Goal: Find specific page/section: Find specific page/section

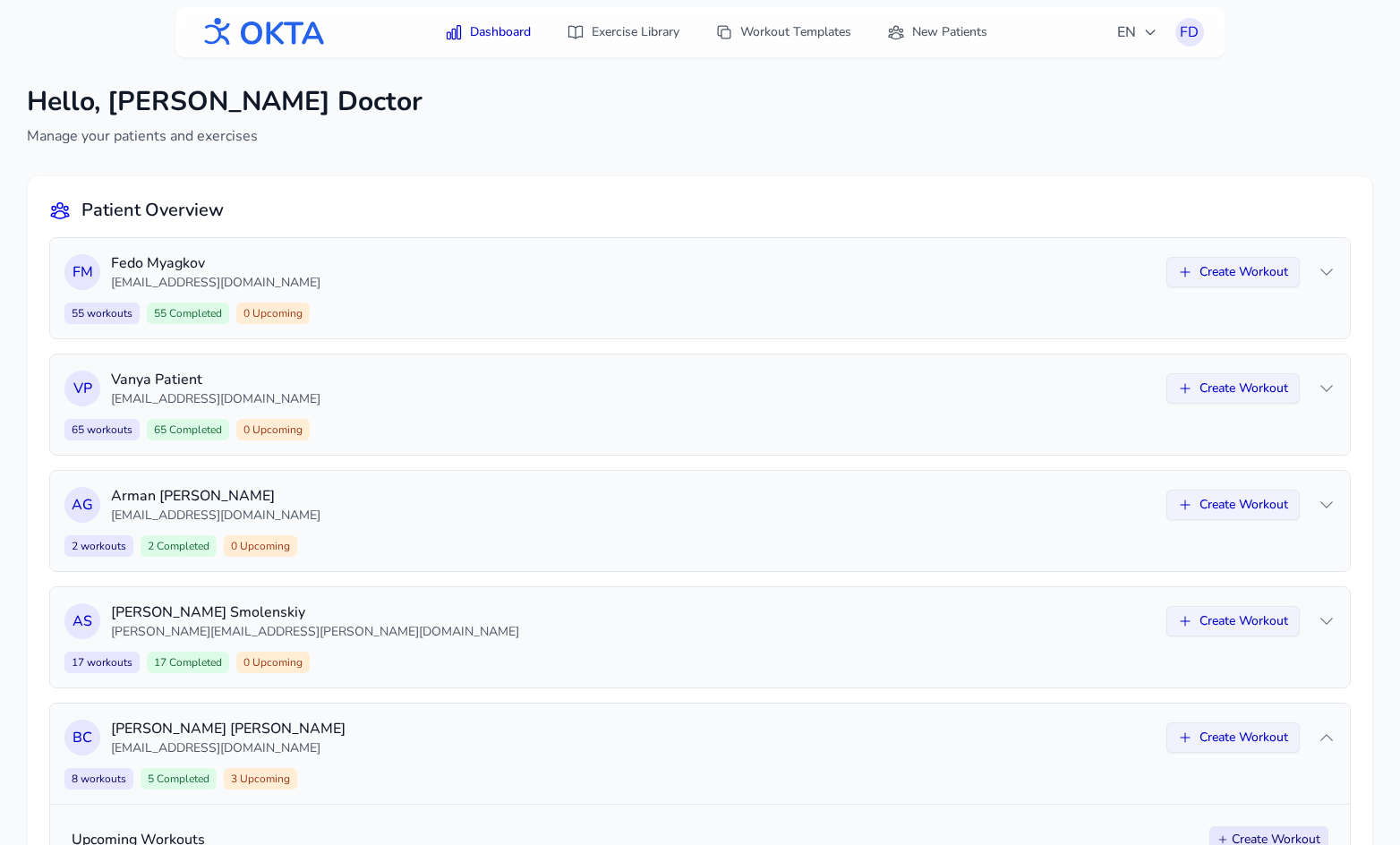
scroll to position [894, 0]
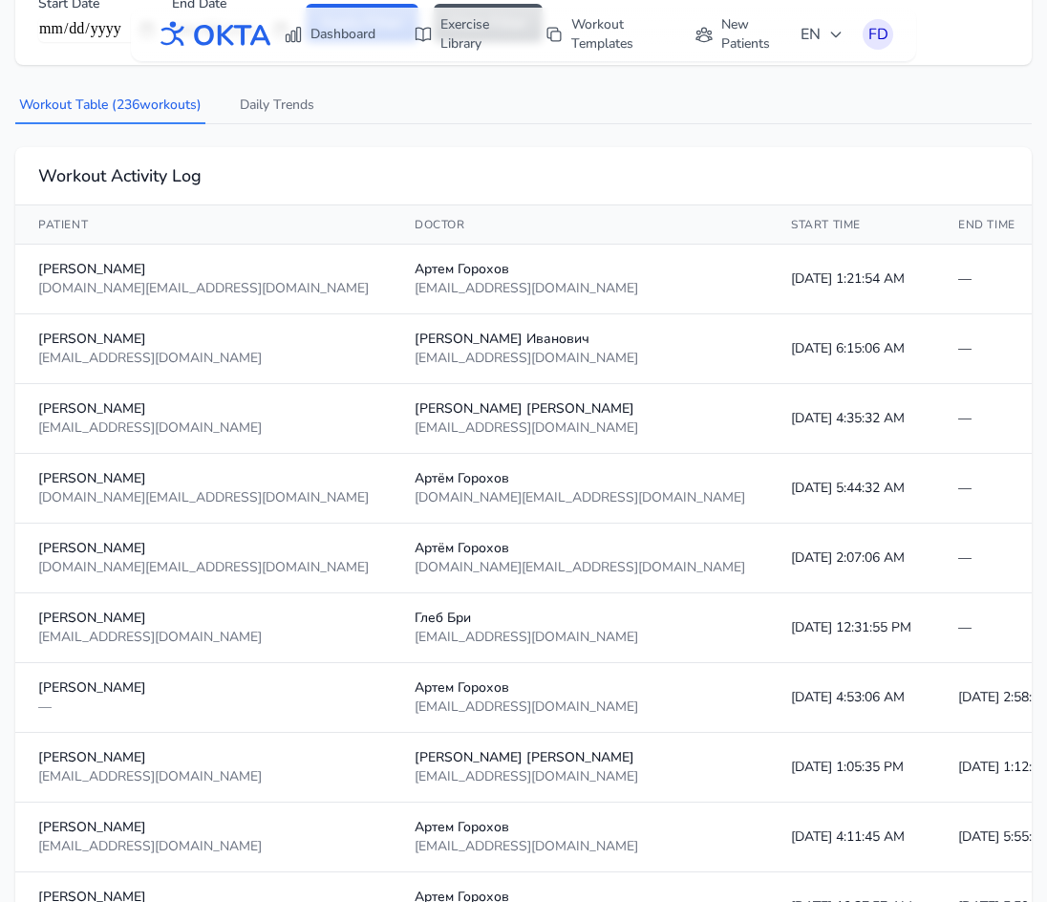
scroll to position [1, 0]
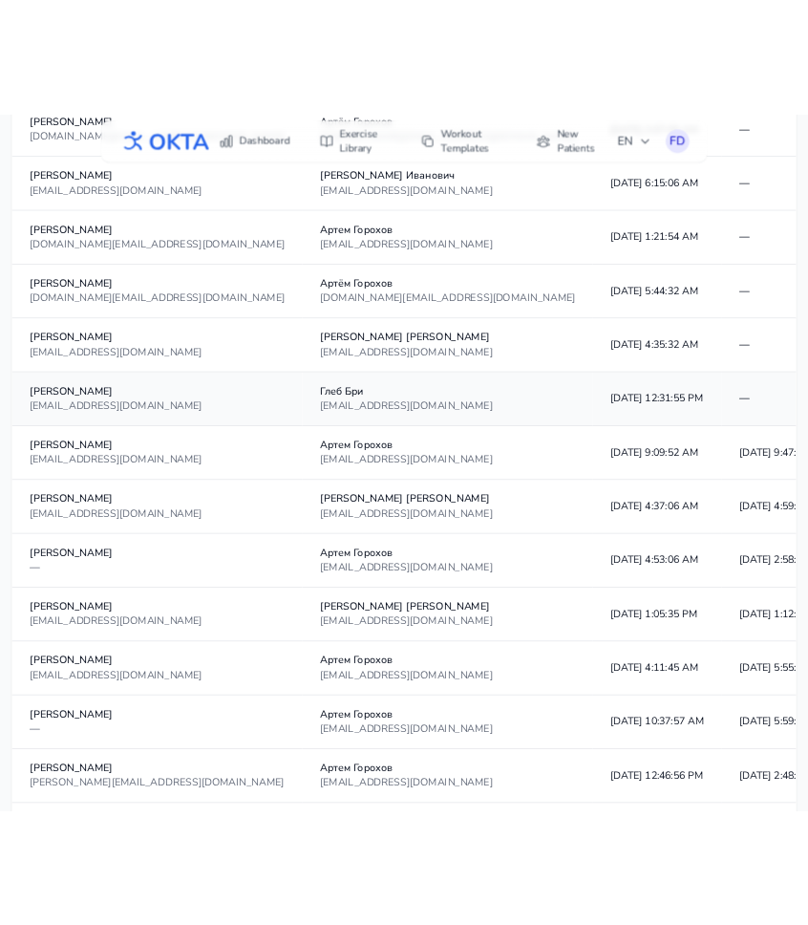
scroll to position [546, 0]
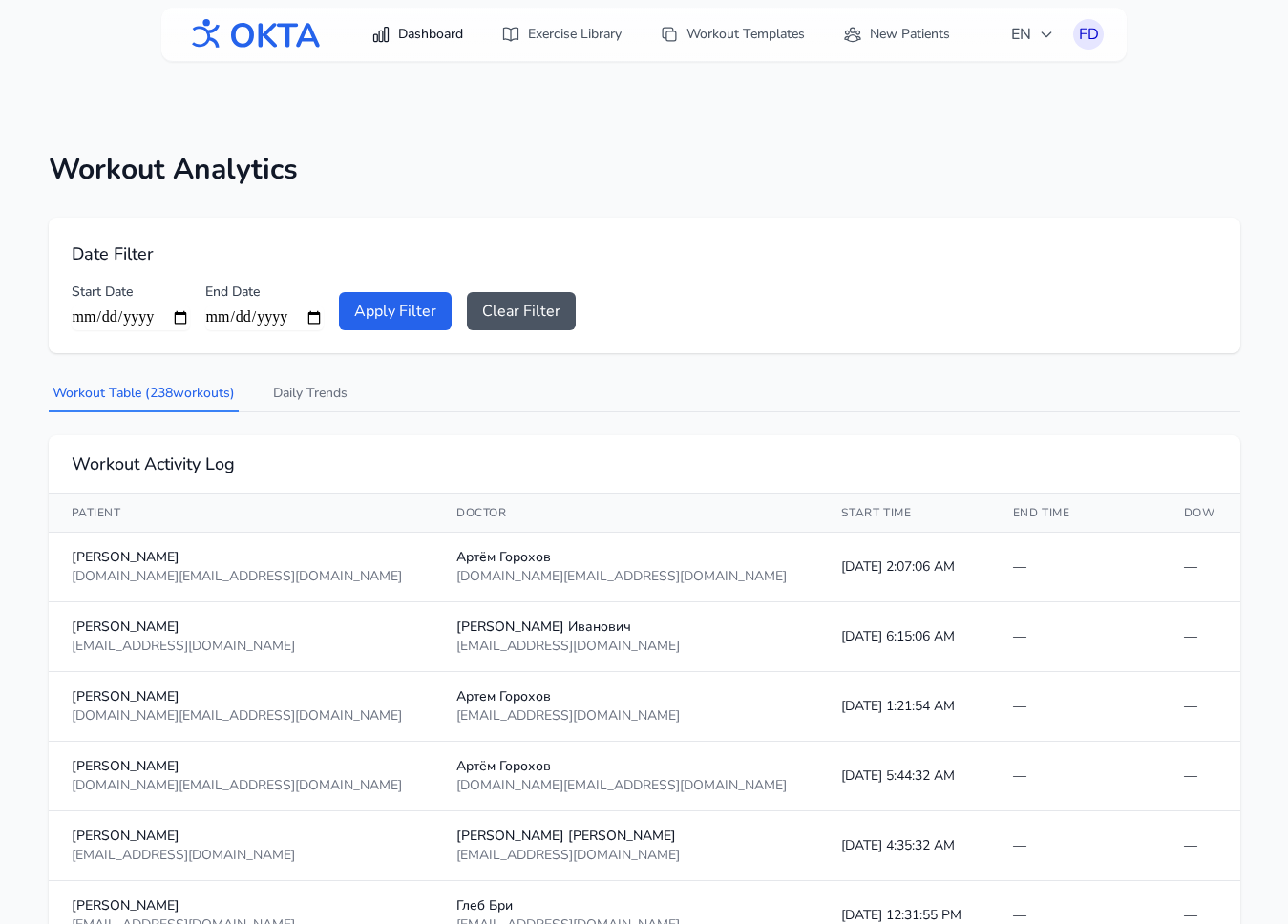
click at [429, 39] on link "Dashboard" at bounding box center [417, 34] width 115 height 34
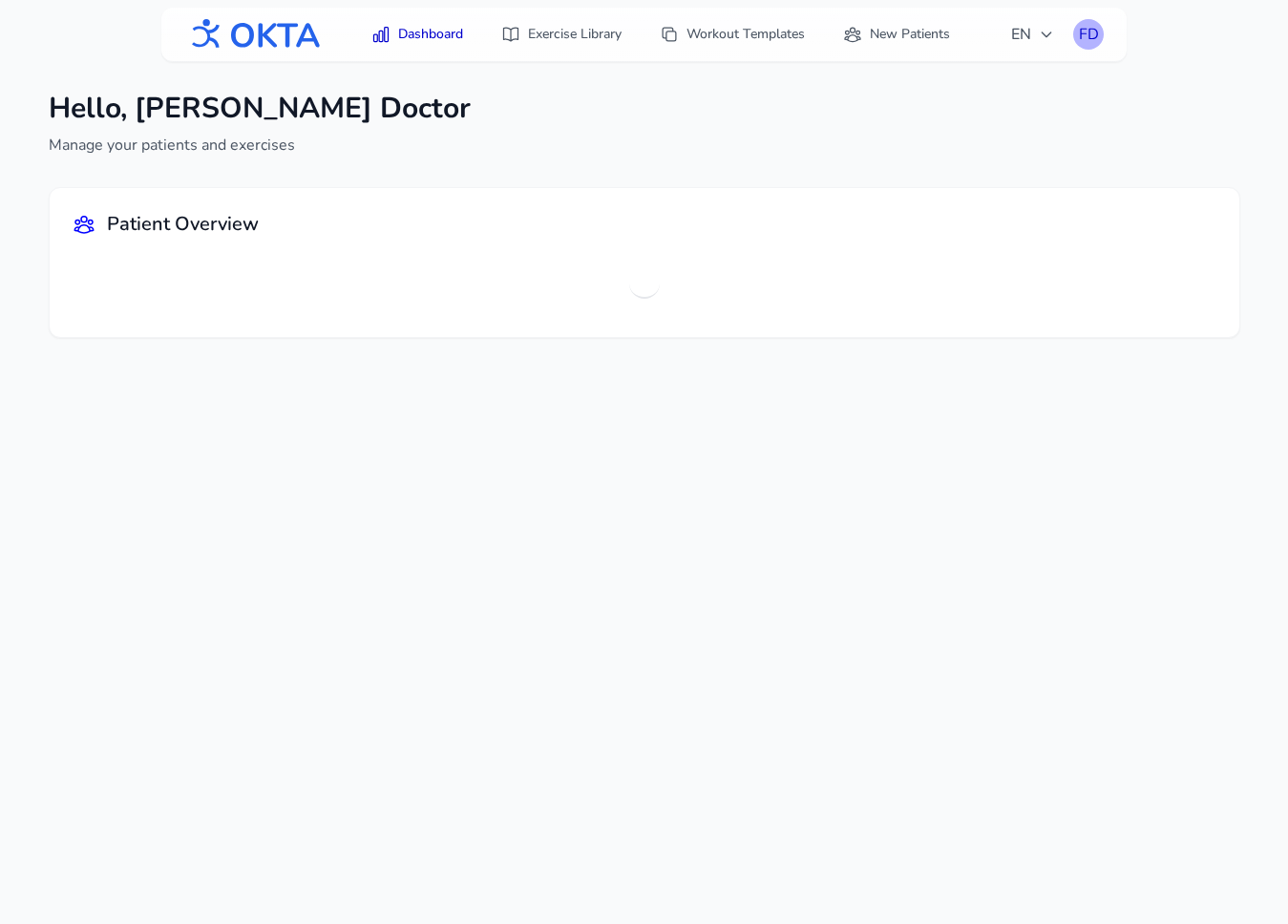
click at [806, 37] on div "FD" at bounding box center [1088, 34] width 31 height 31
click at [806, 113] on link "Logout" at bounding box center [996, 113] width 214 height 34
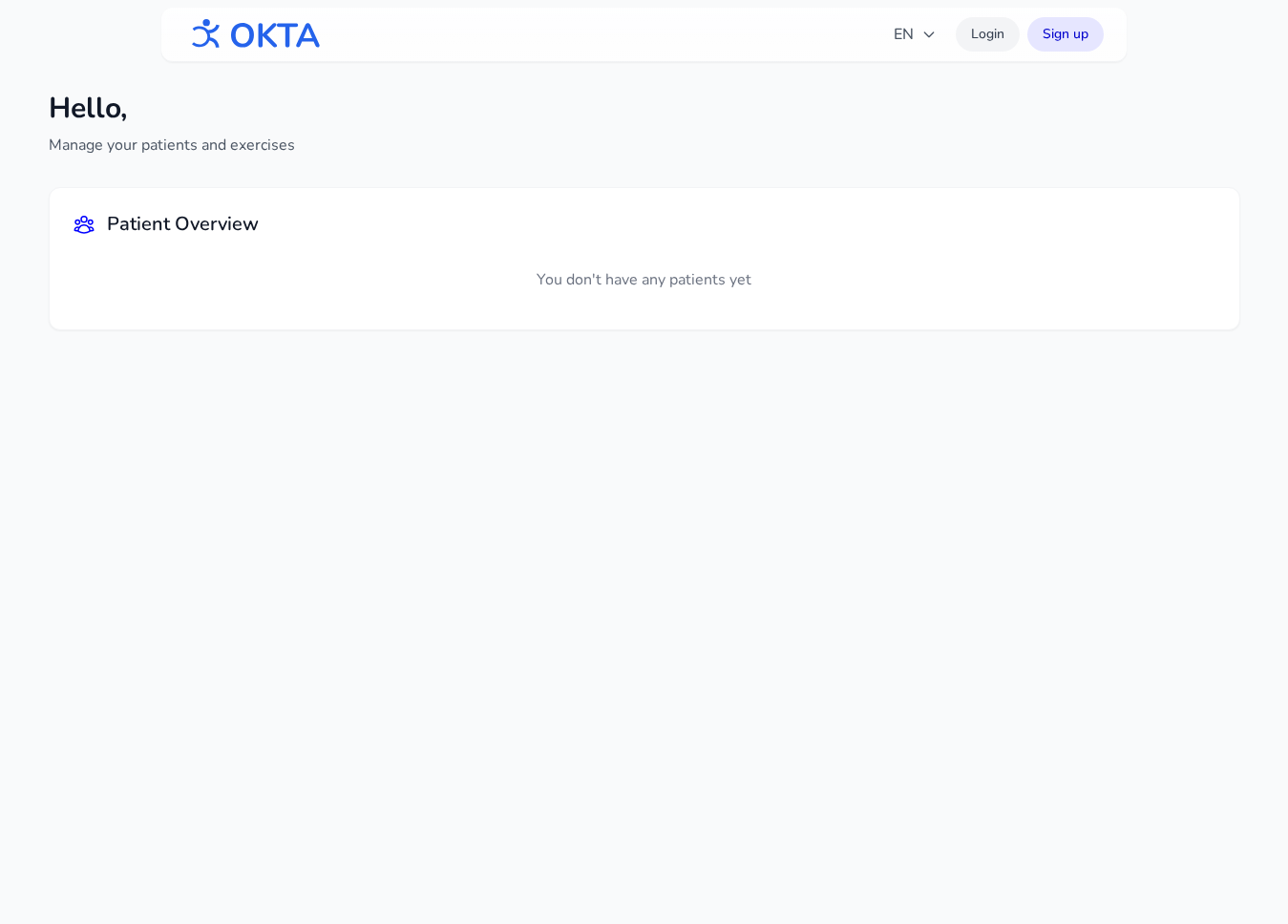
click at [806, 27] on link "Login" at bounding box center [987, 34] width 64 height 34
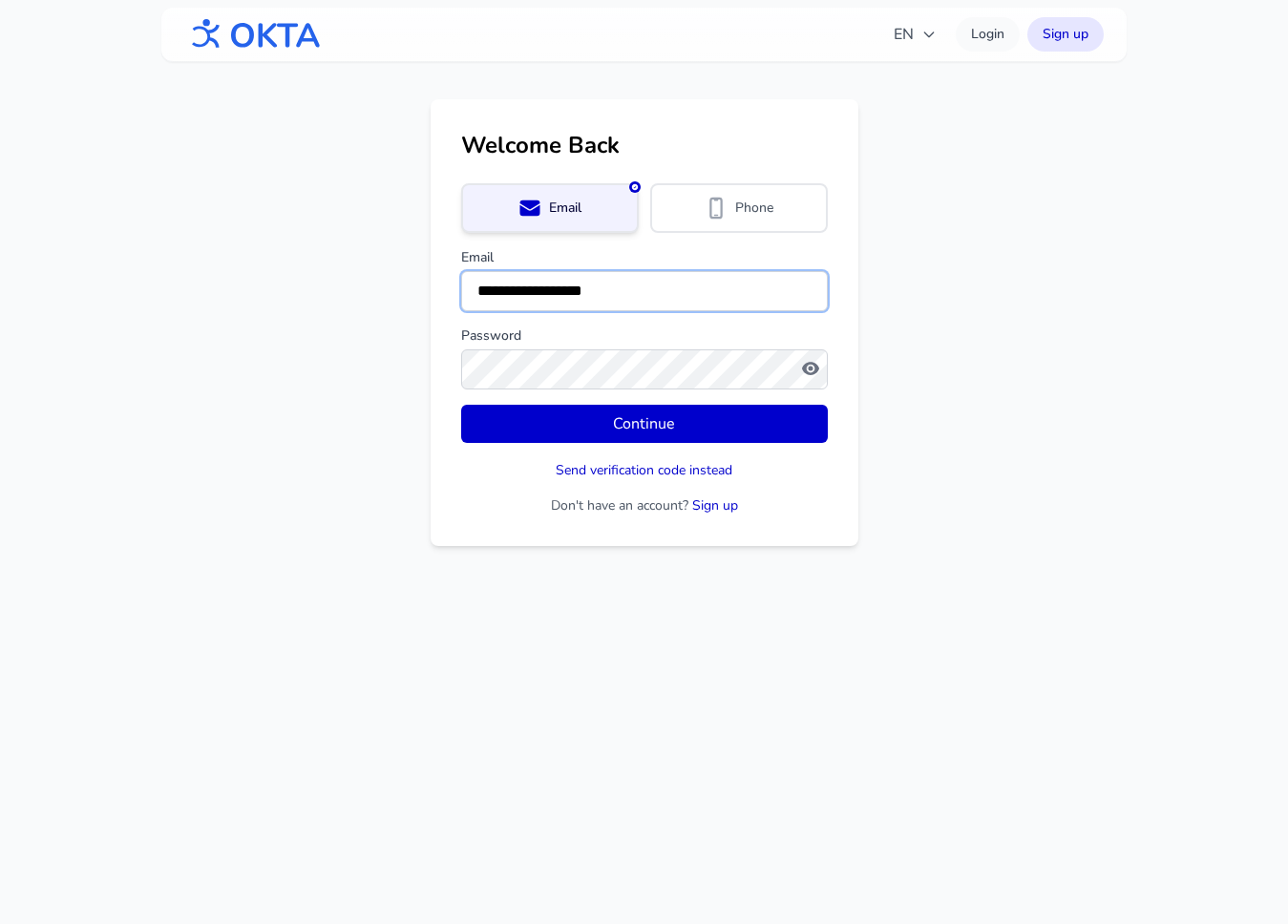
click at [550, 290] on input "**********" at bounding box center [644, 291] width 367 height 40
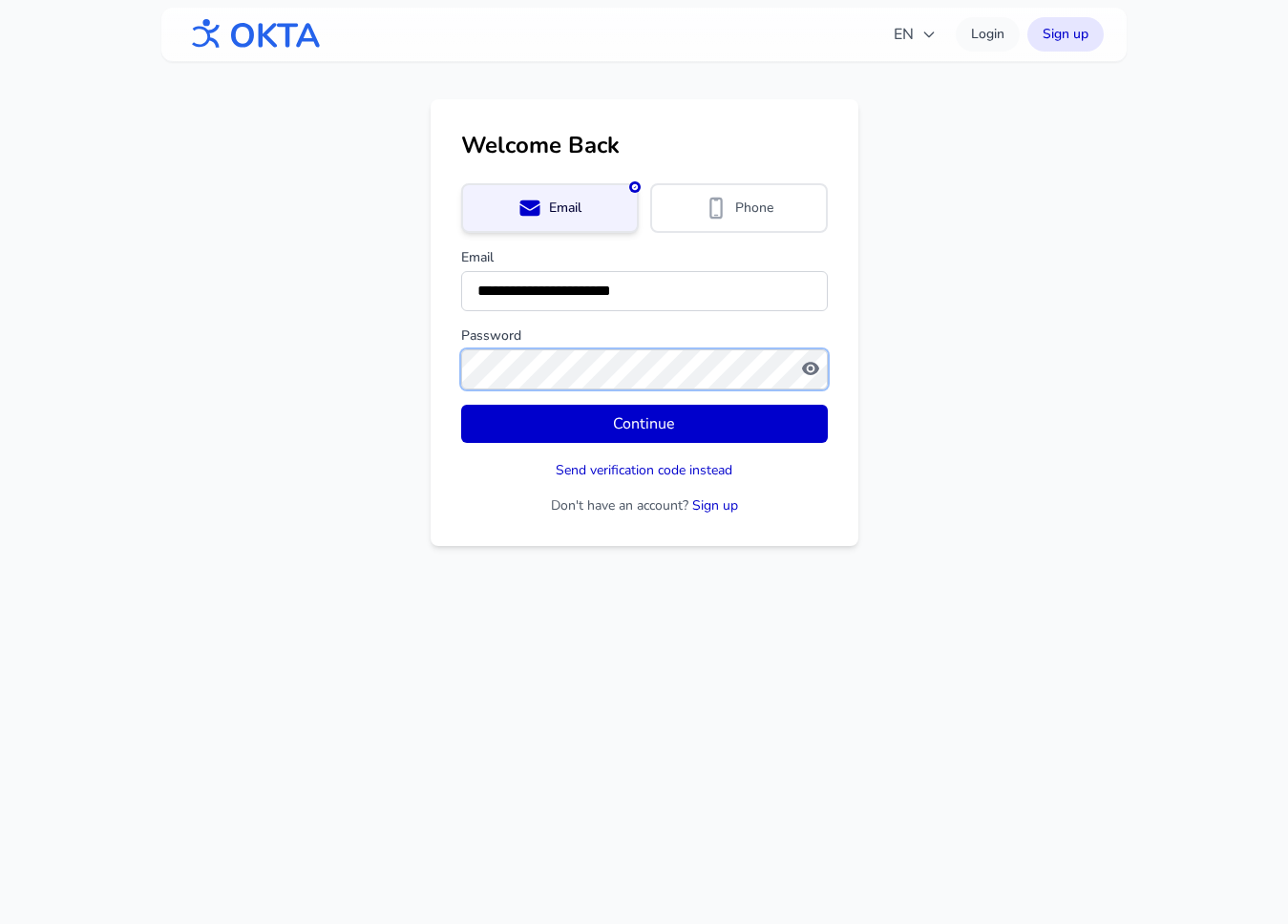
click at [461, 405] on button "Continue" at bounding box center [644, 424] width 367 height 38
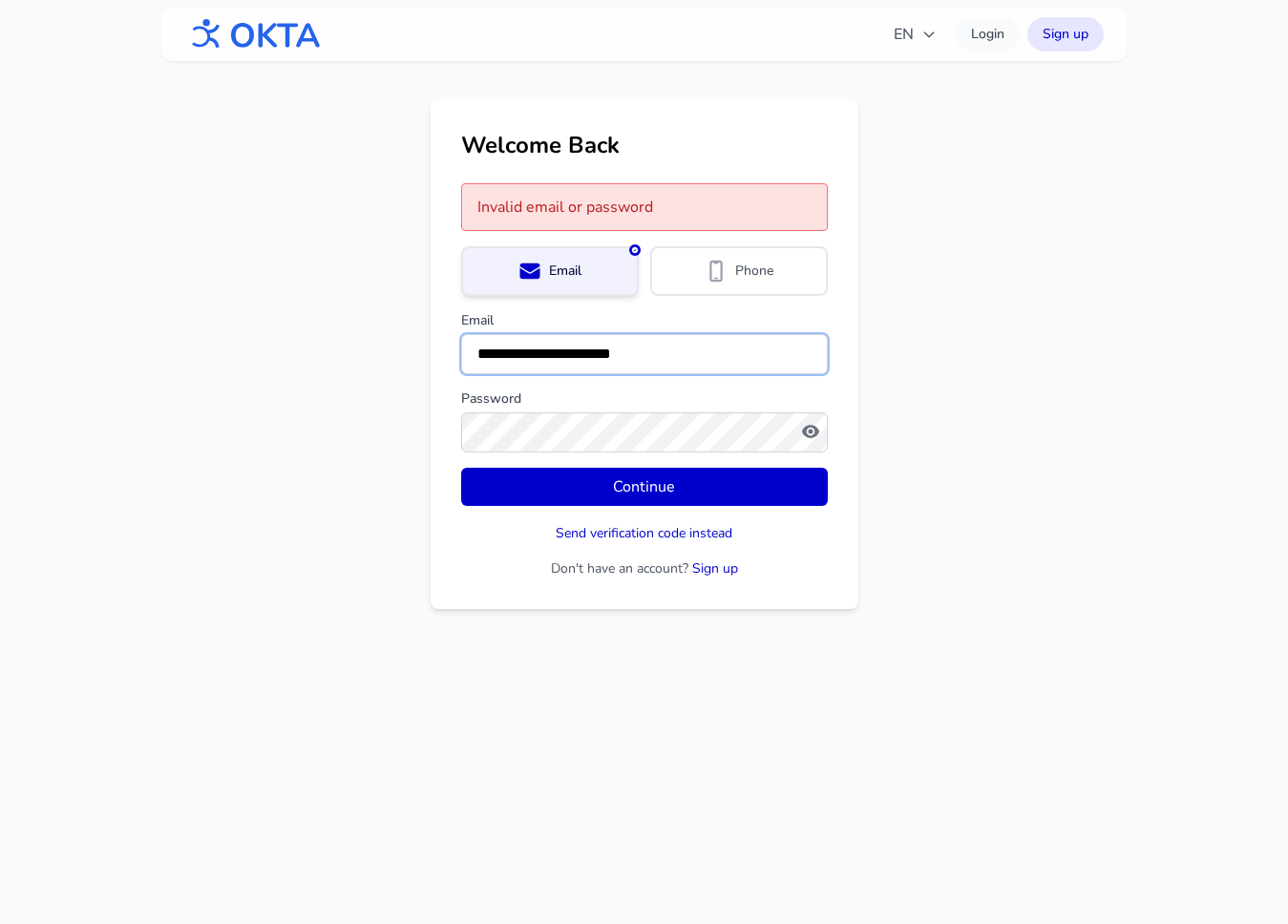
click at [566, 366] on input "**********" at bounding box center [644, 354] width 367 height 40
type input "**********"
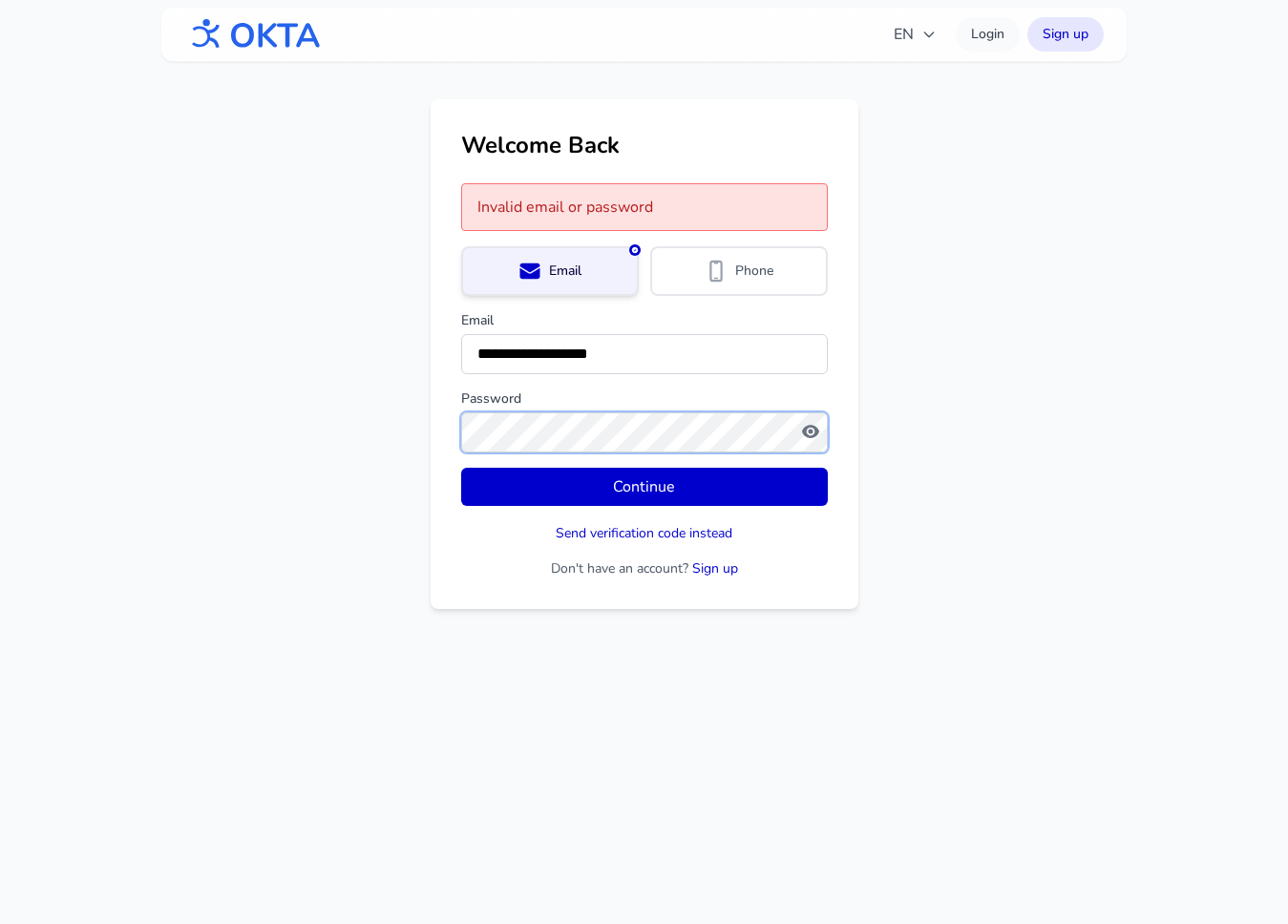
click at [461, 467] on button "Continue" at bounding box center [644, 486] width 367 height 38
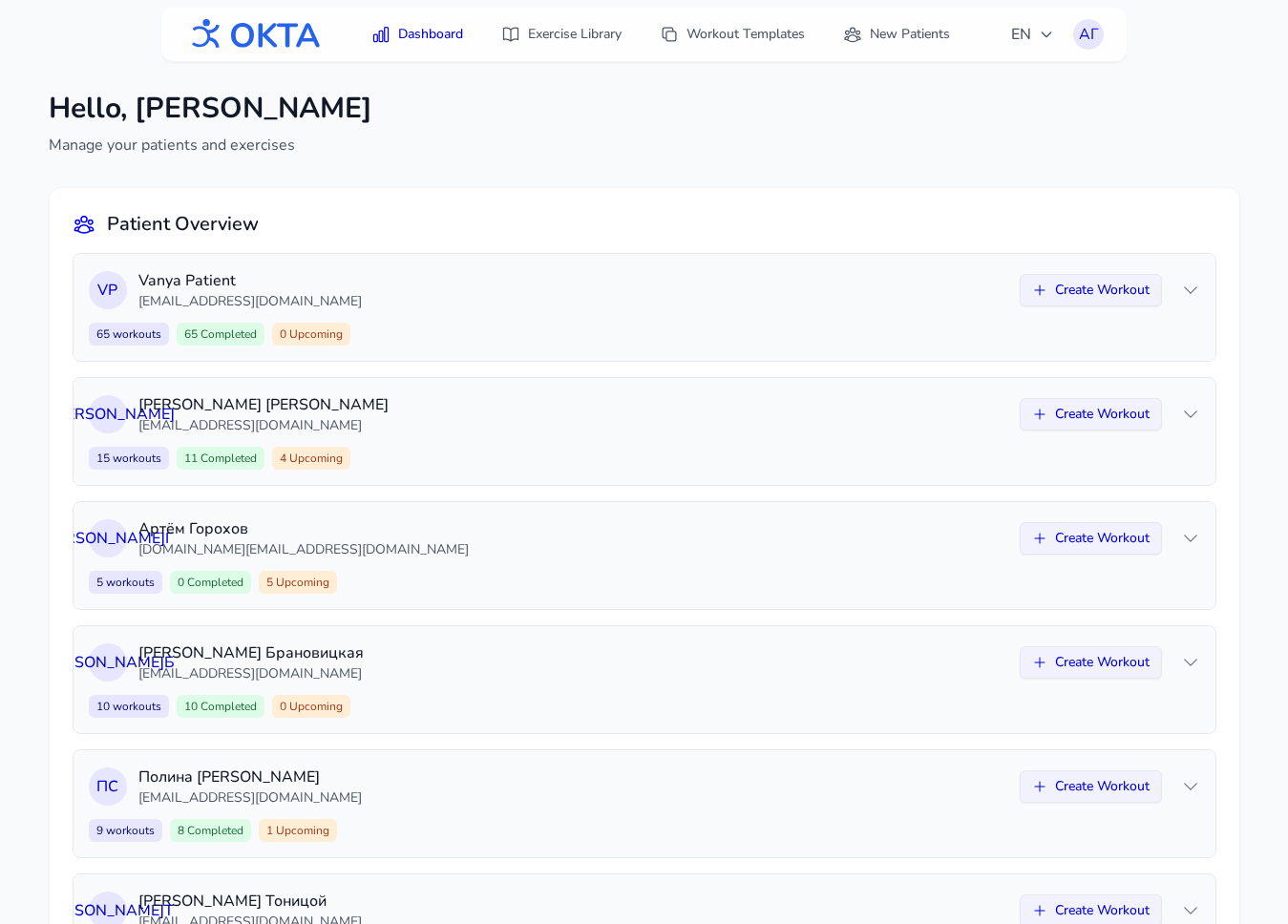
scroll to position [477, 0]
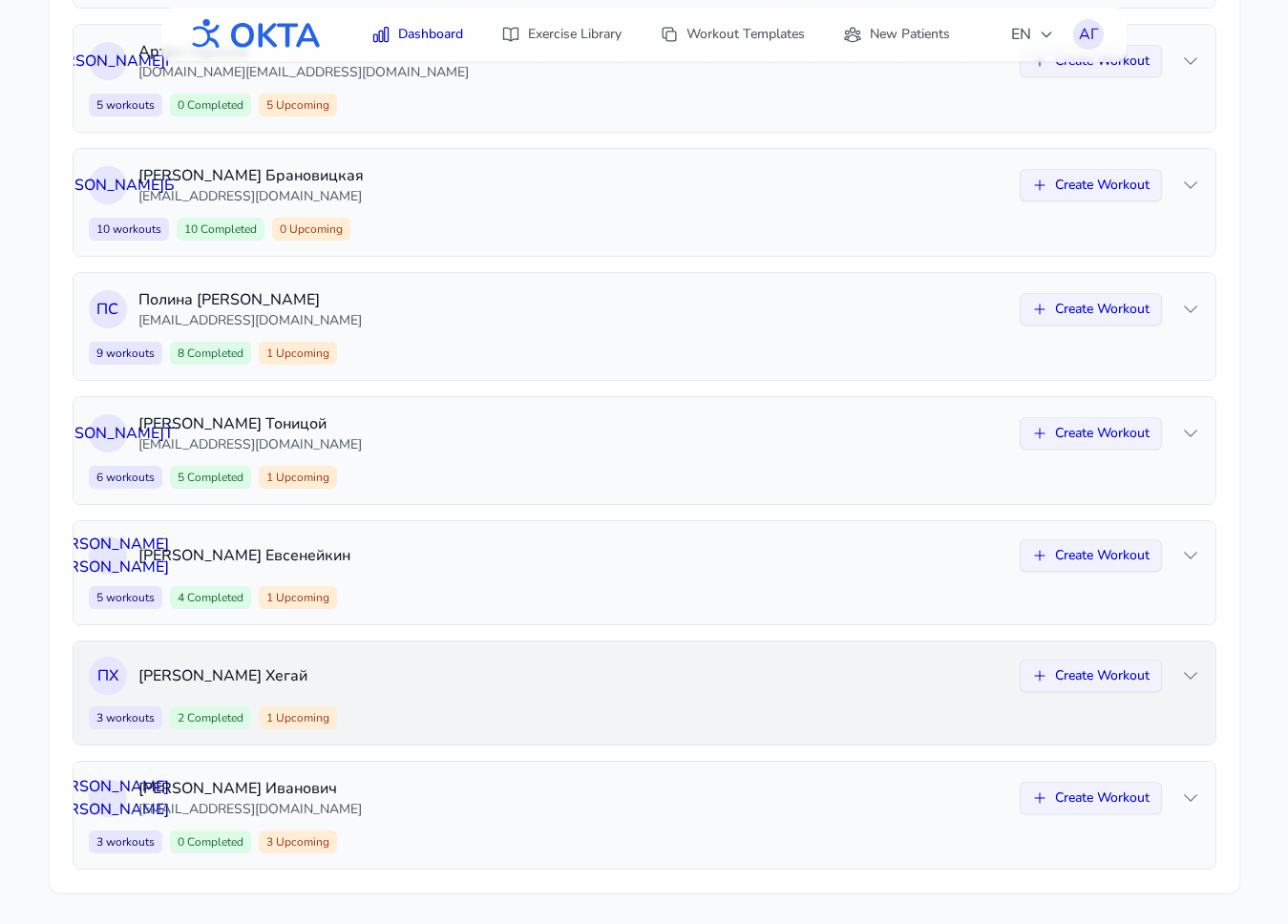
click at [503, 685] on p "Павел Хегай" at bounding box center [574, 675] width 869 height 23
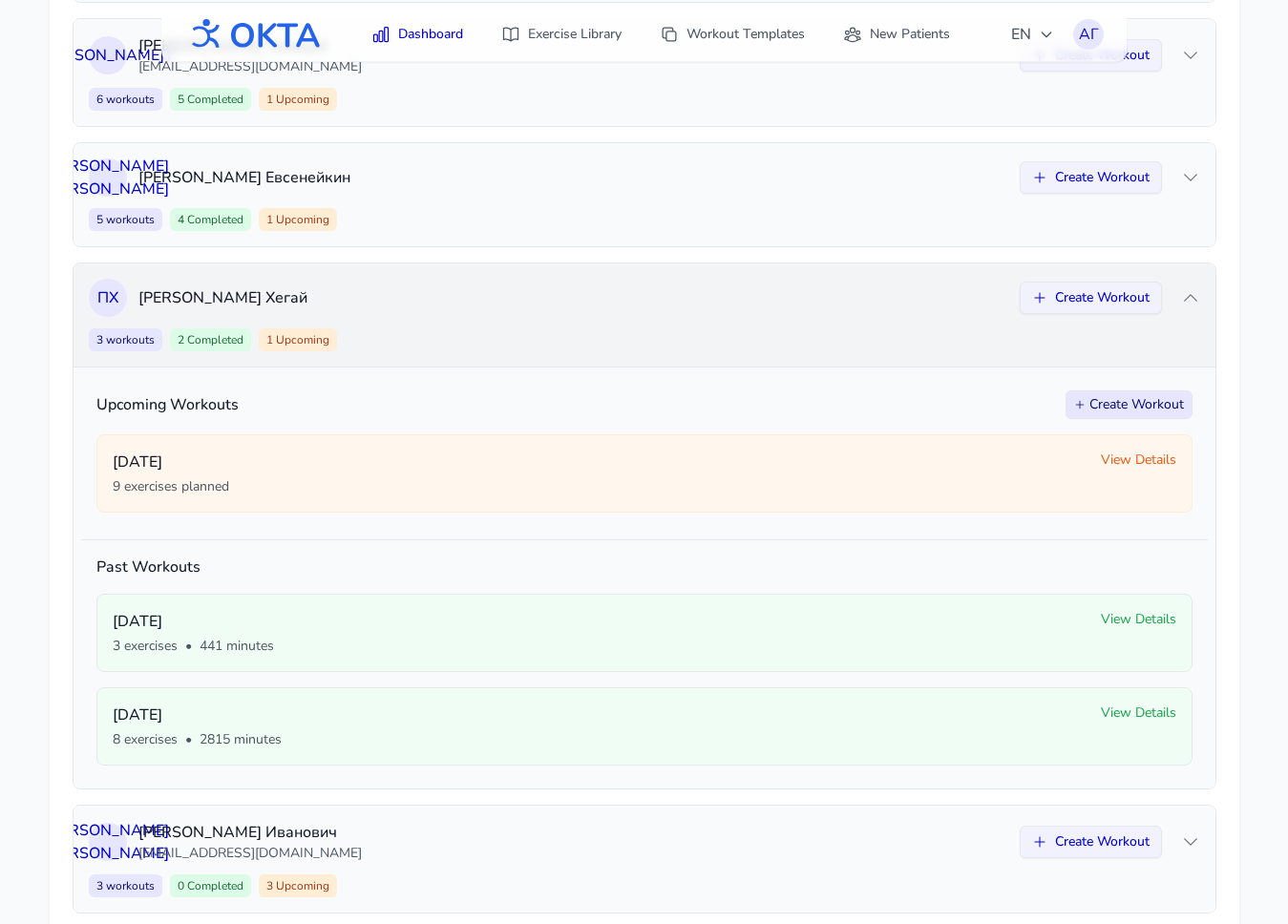
scroll to position [899, 0]
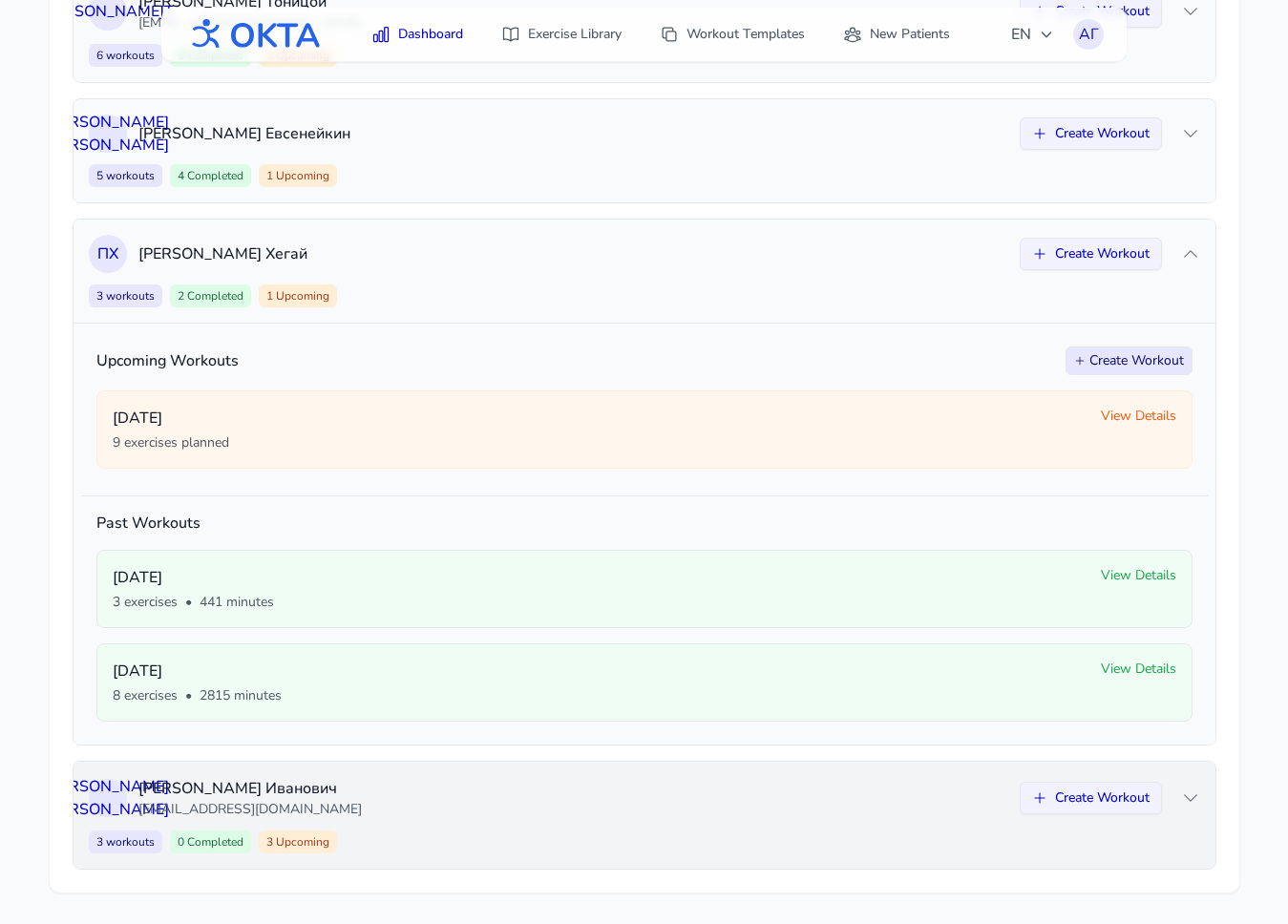
click at [496, 797] on p "Николай Иванович" at bounding box center [574, 788] width 869 height 23
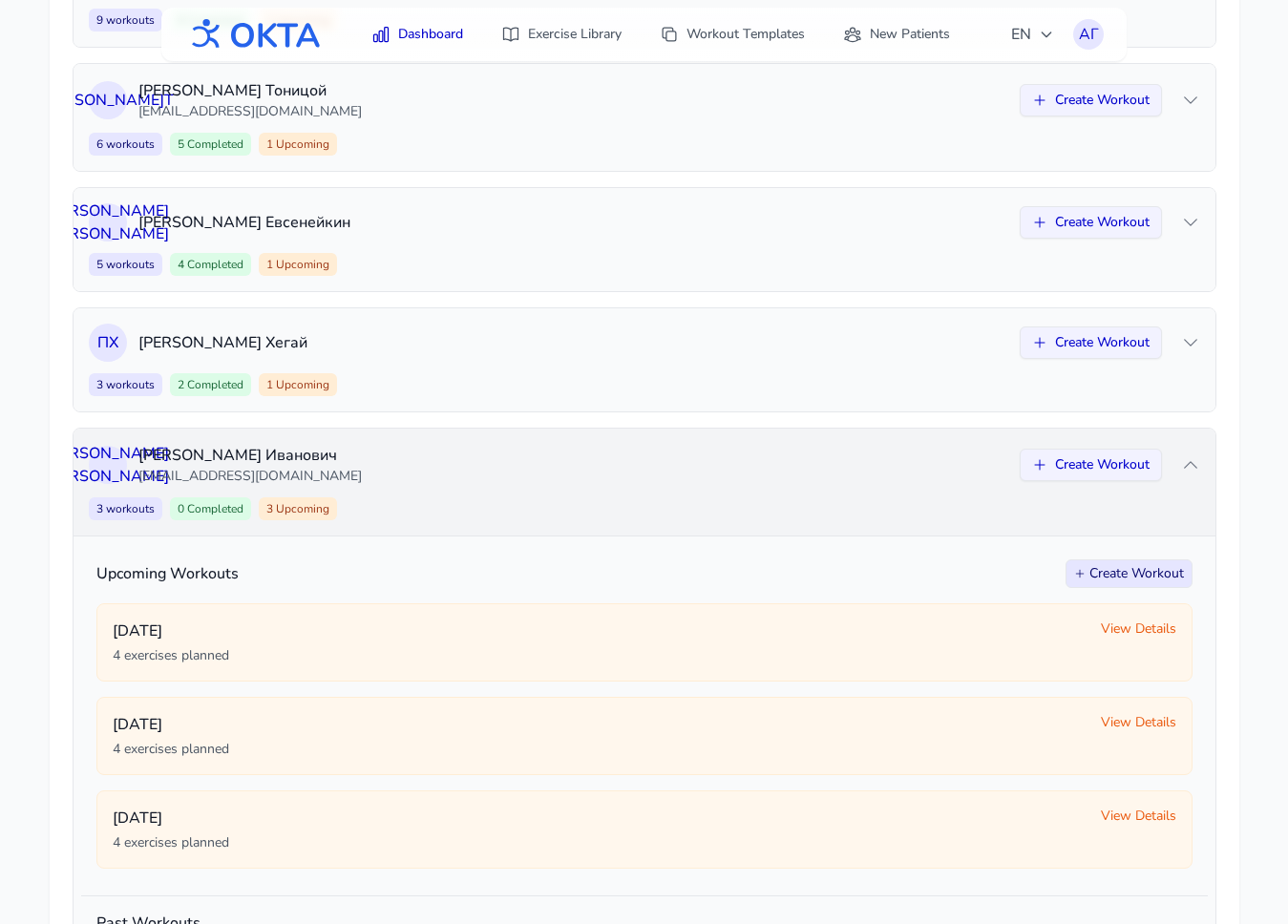
scroll to position [802, 0]
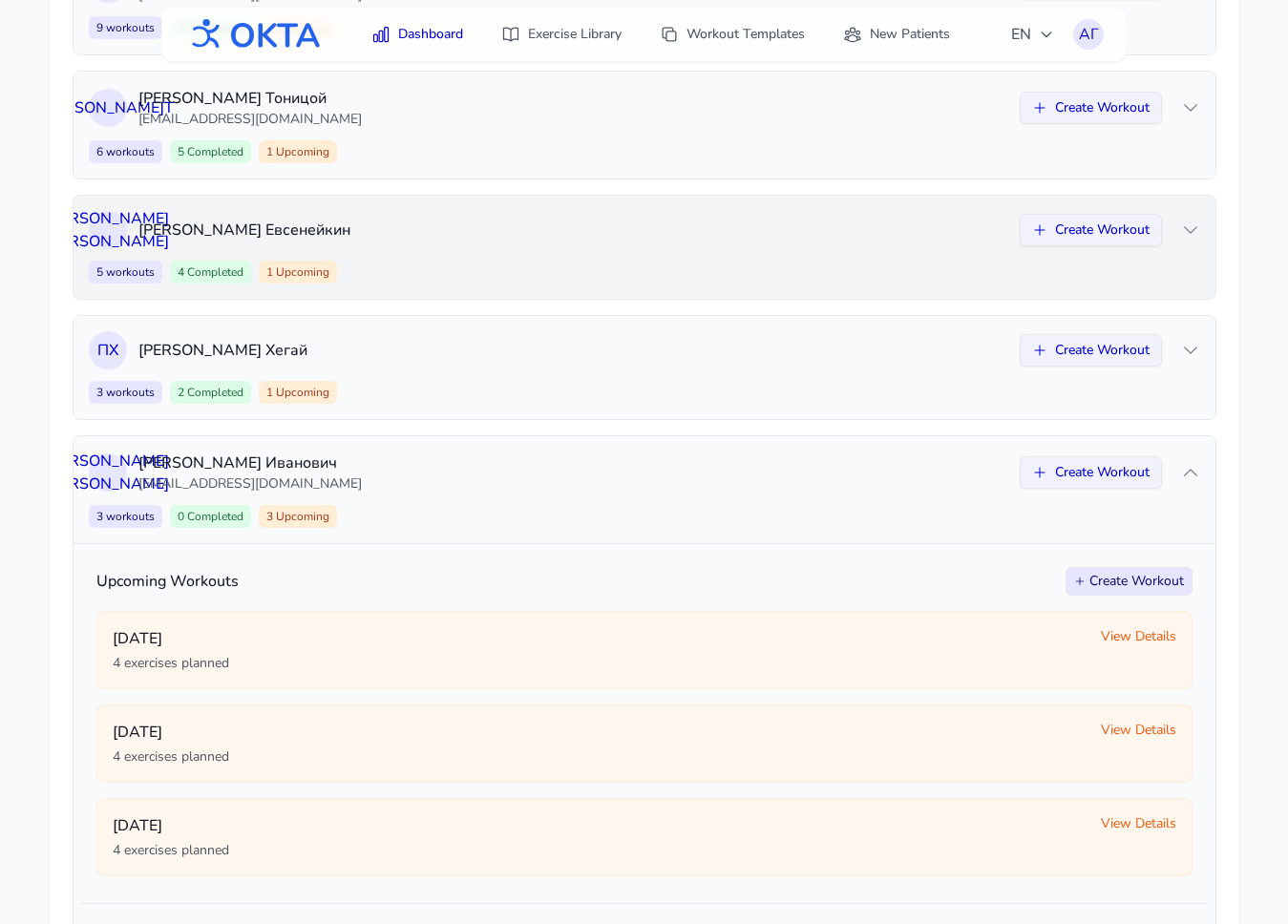
click at [517, 277] on div "5 workouts 4 Completed 1 Upcoming Create Workout" at bounding box center [644, 272] width 1111 height 23
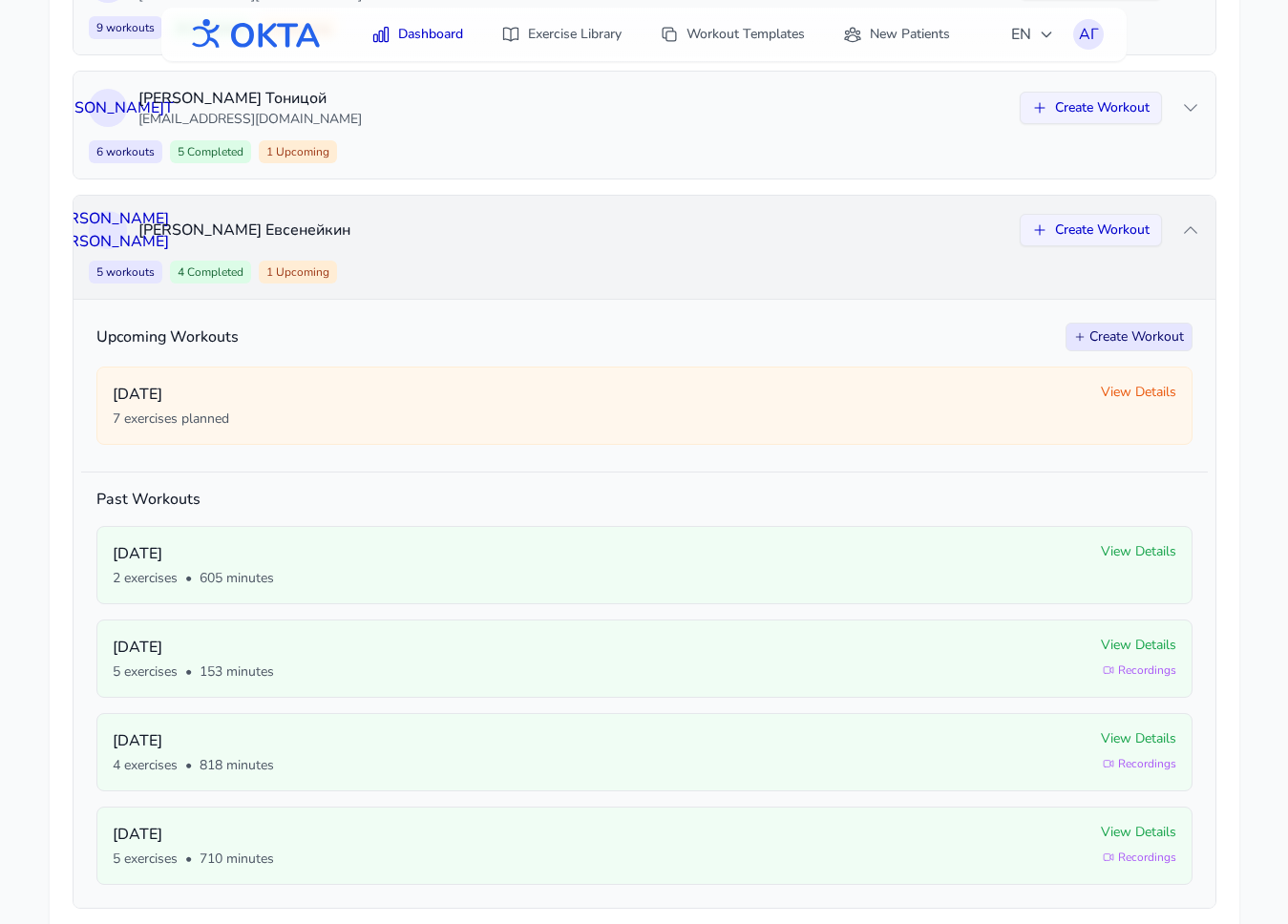
click at [562, 253] on div "Н Е Николай Евсенейкин Create Workout 5 workouts 4 Completed 1 Upcoming Create …" at bounding box center [644, 247] width 1142 height 103
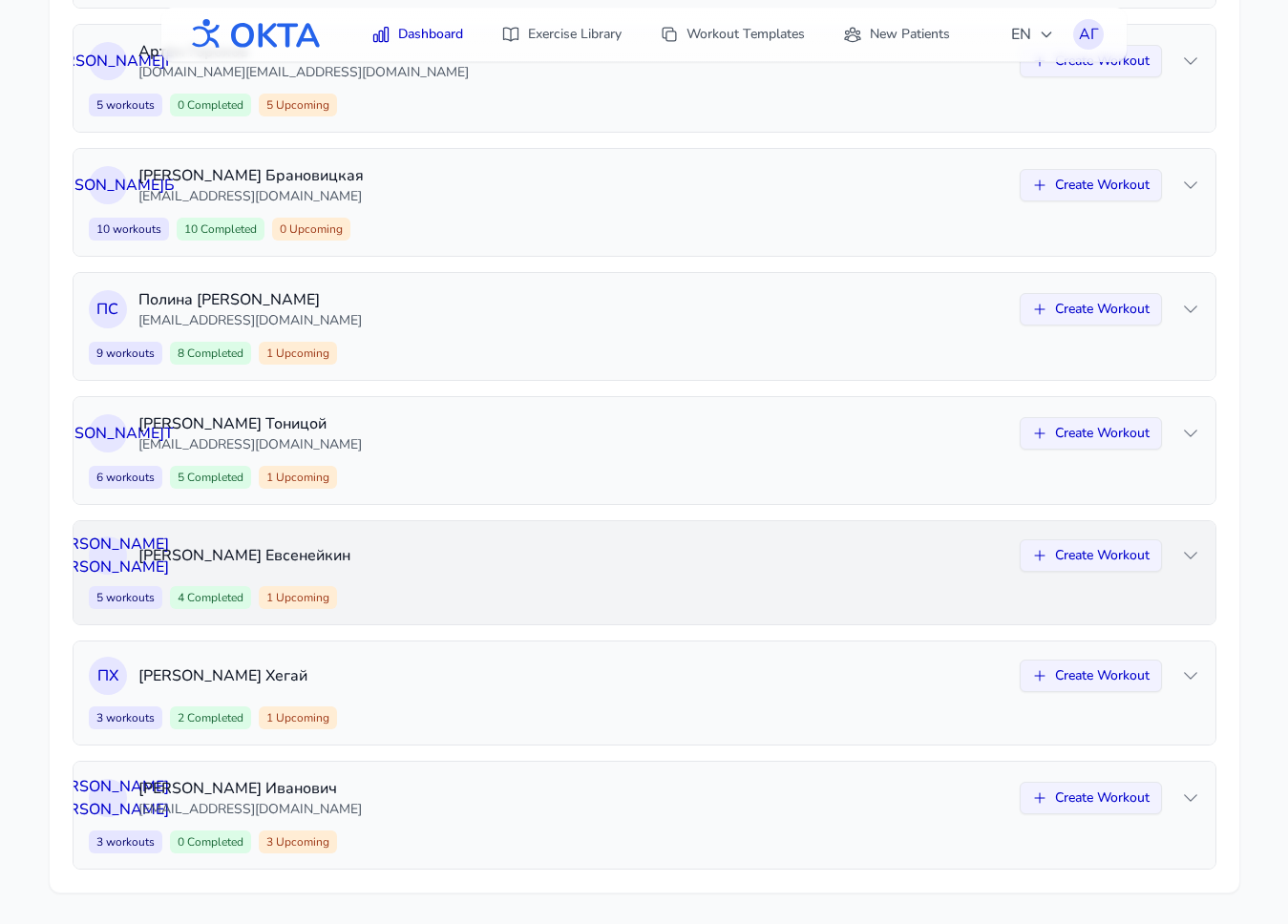
scroll to position [477, 0]
click at [564, 666] on p "Павел Хегай" at bounding box center [574, 675] width 869 height 23
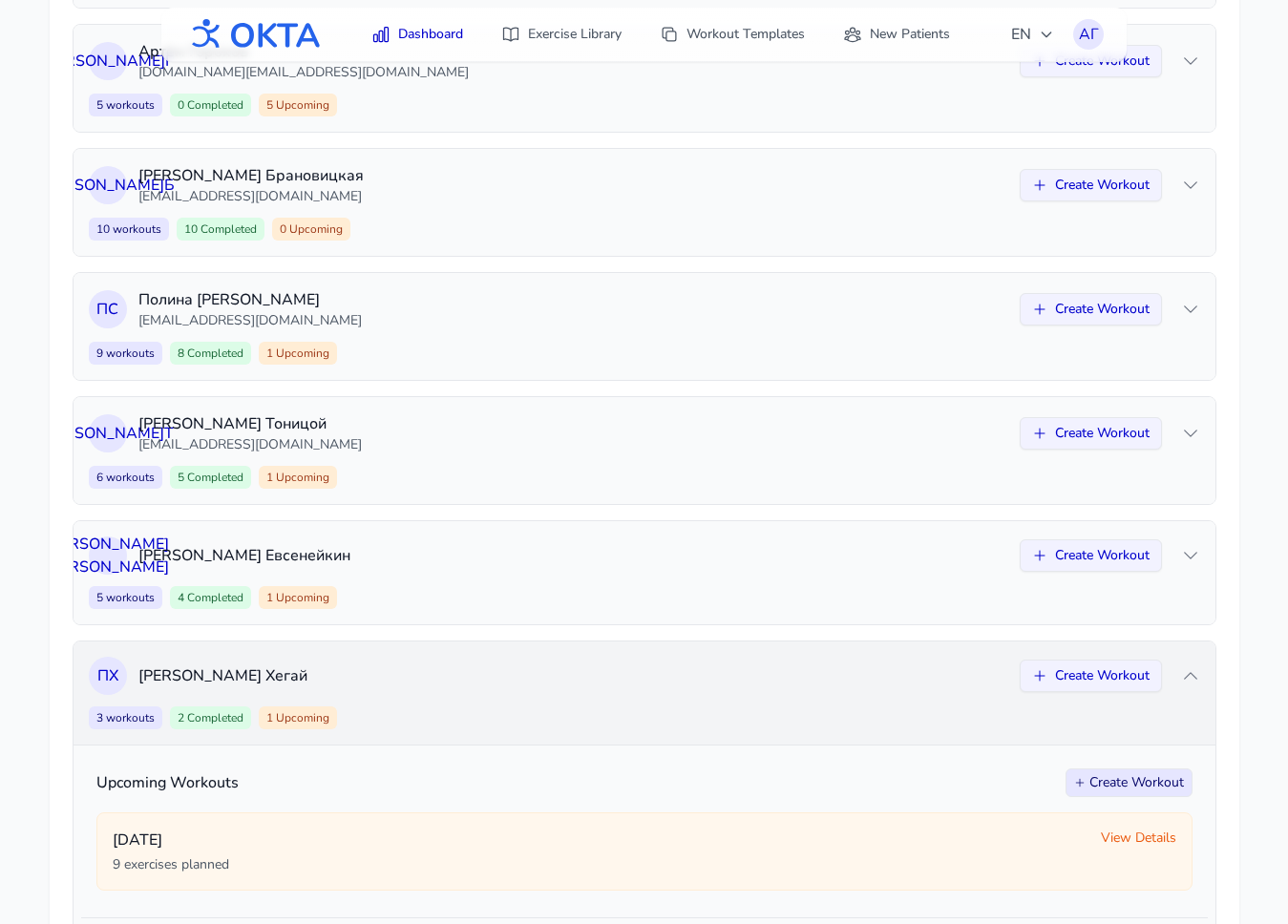
scroll to position [802, 0]
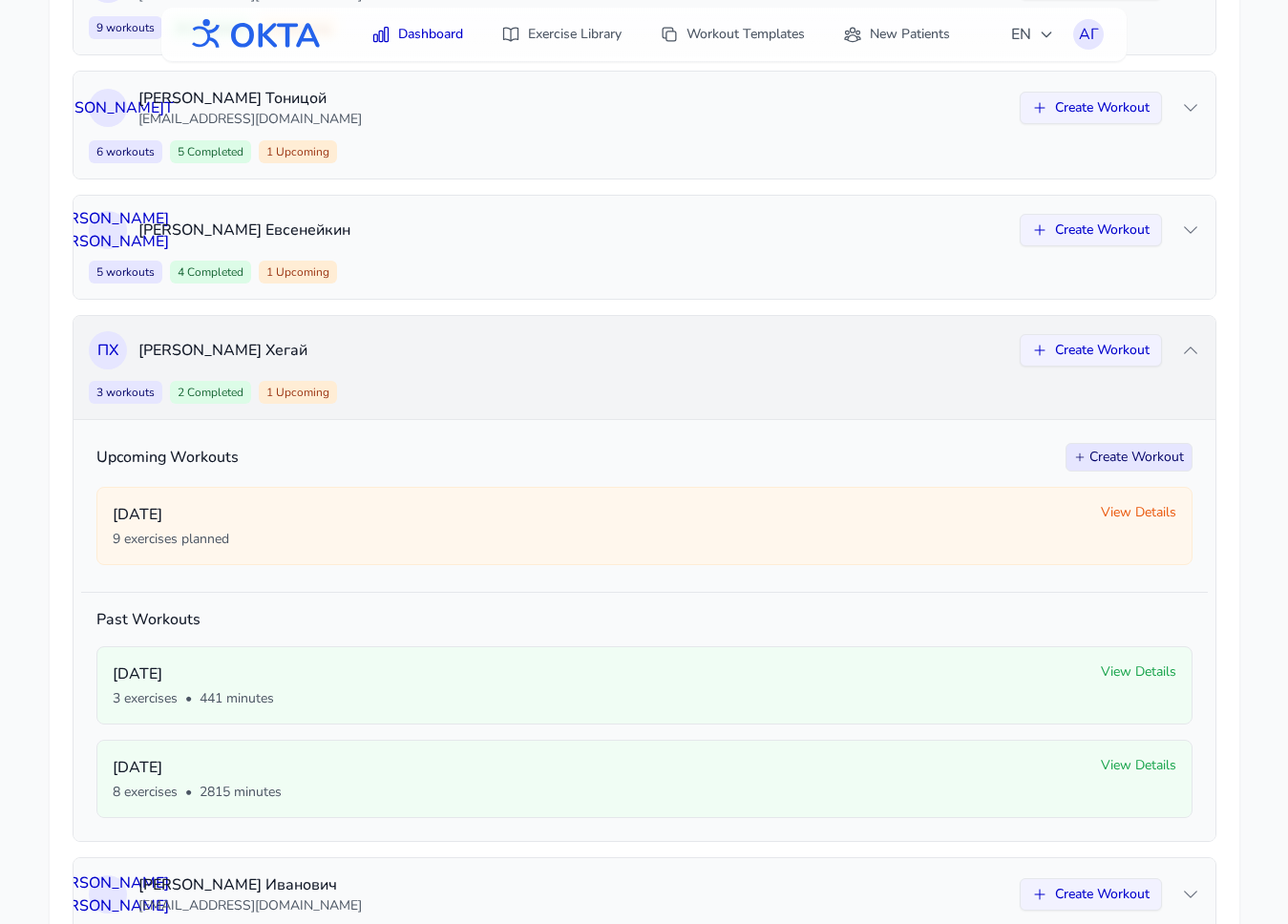
click at [507, 360] on p "Павел Хегай" at bounding box center [574, 350] width 869 height 23
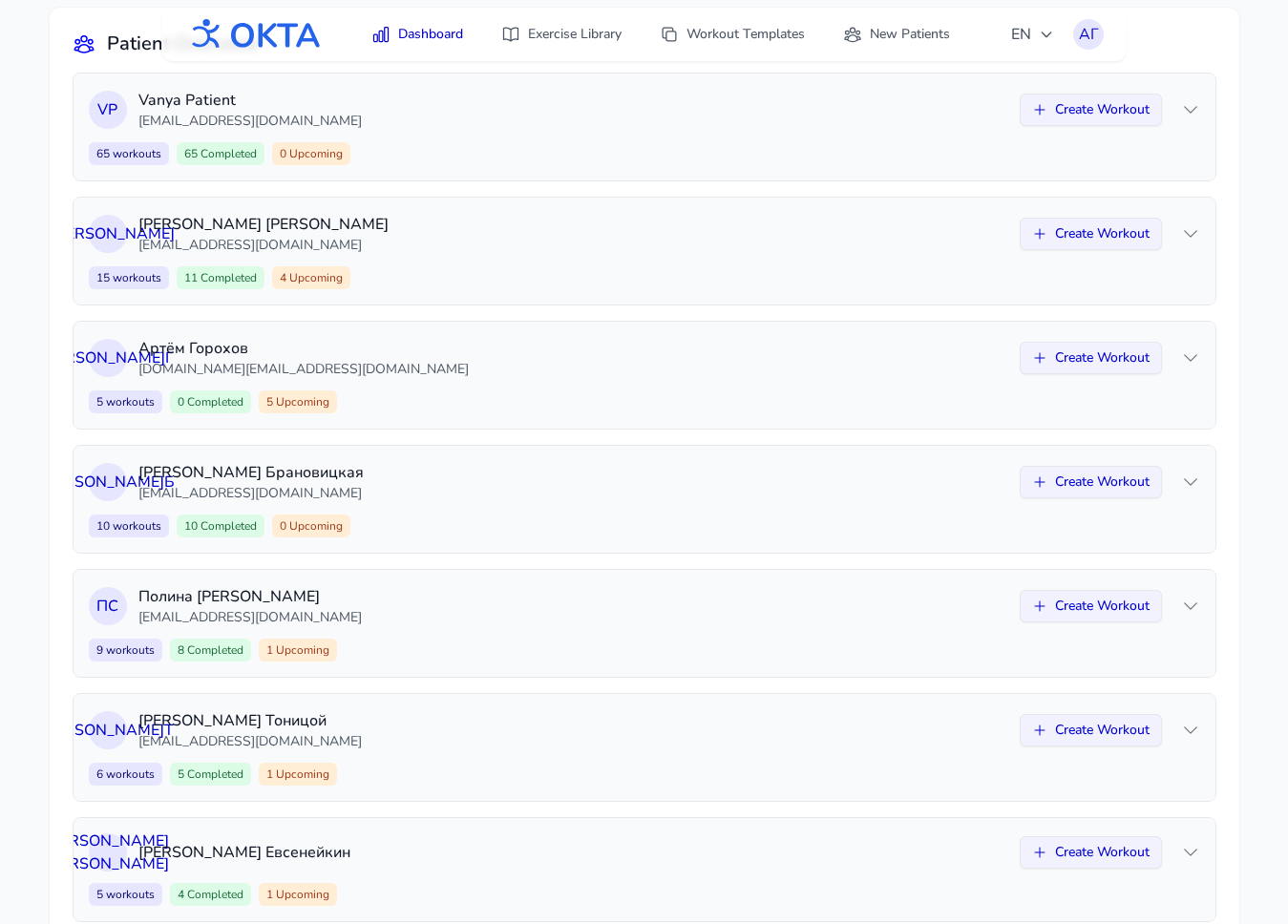
scroll to position [0, 0]
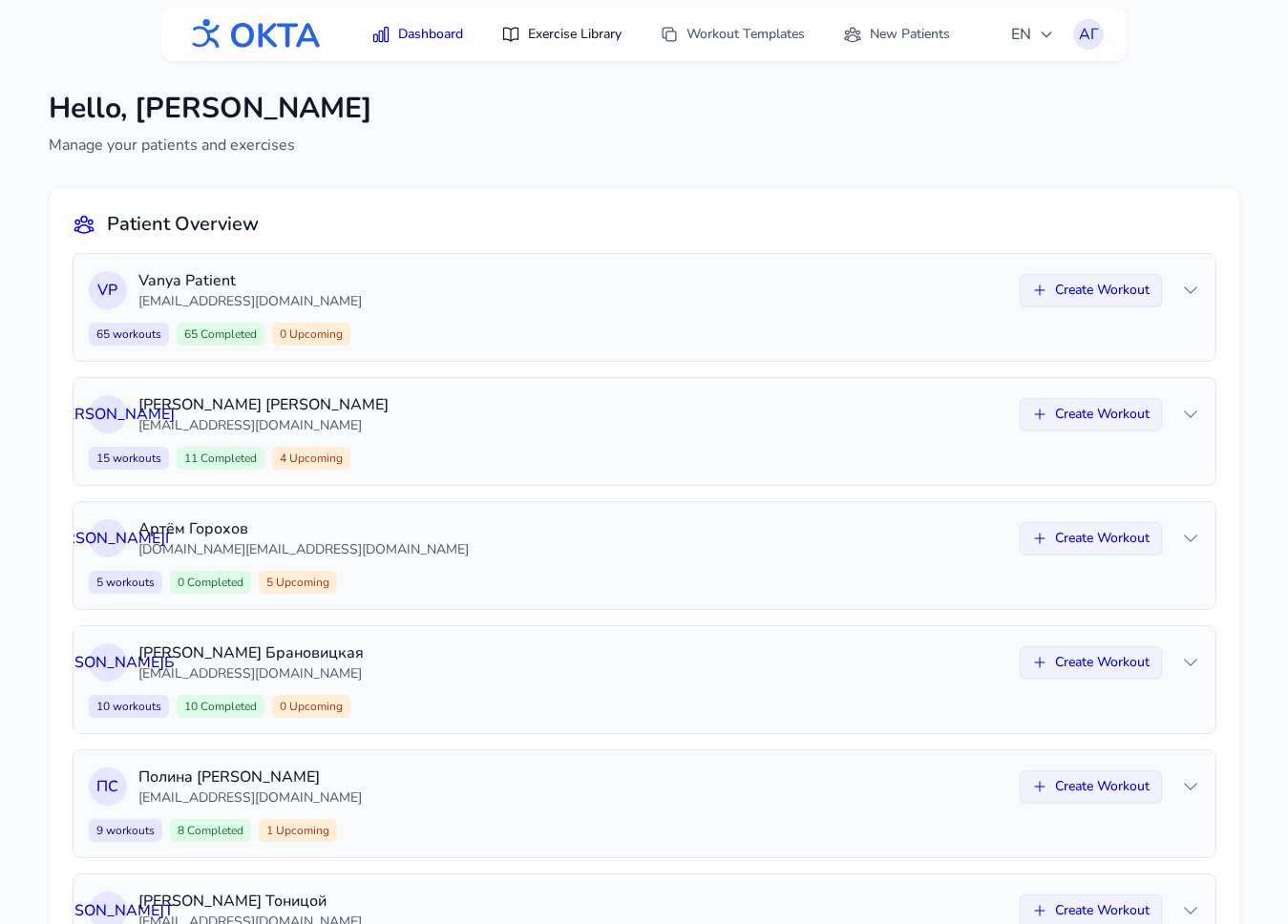
click at [574, 32] on link "Exercise Library" at bounding box center [561, 34] width 143 height 34
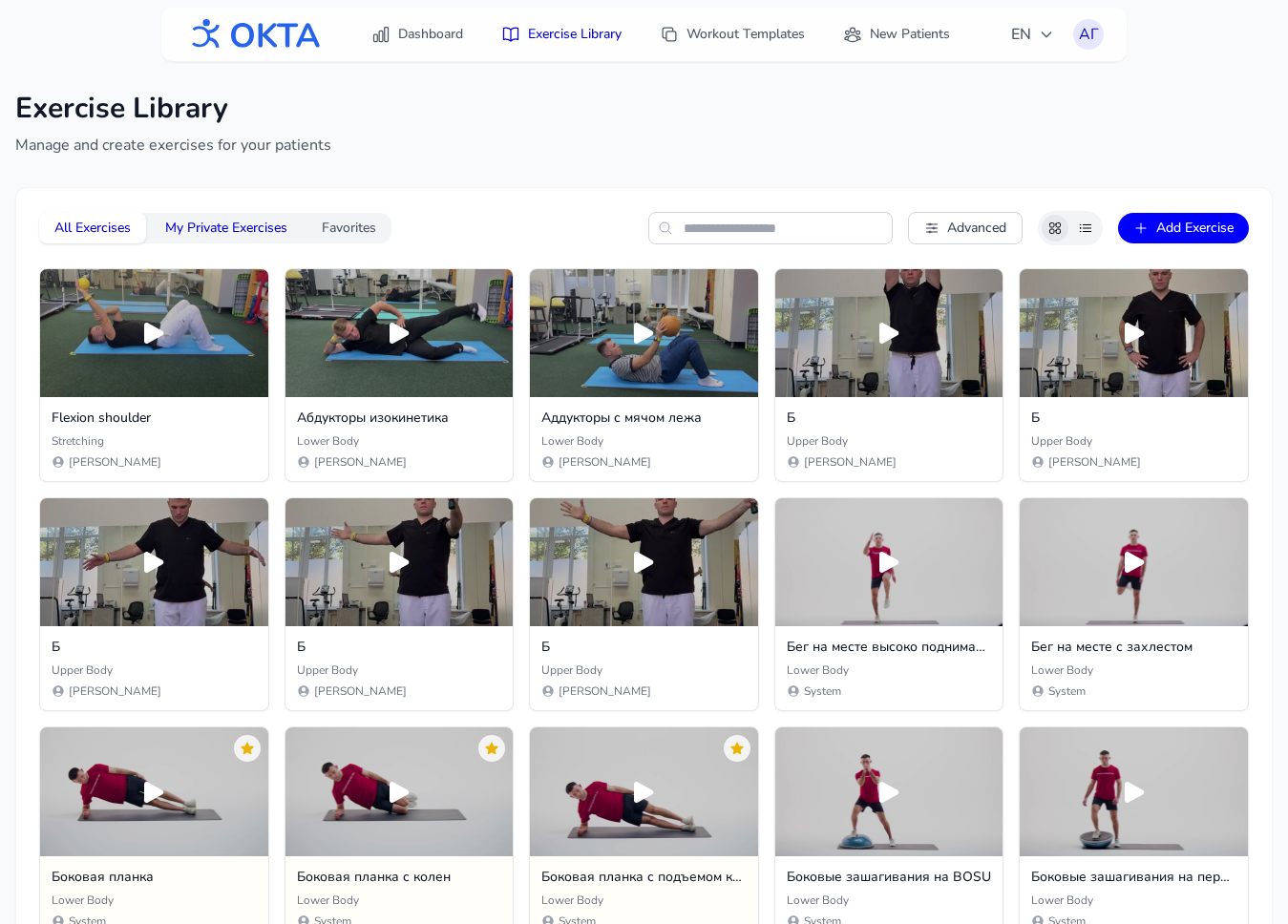
click at [230, 222] on button "My Private Exercises" at bounding box center [226, 228] width 153 height 31
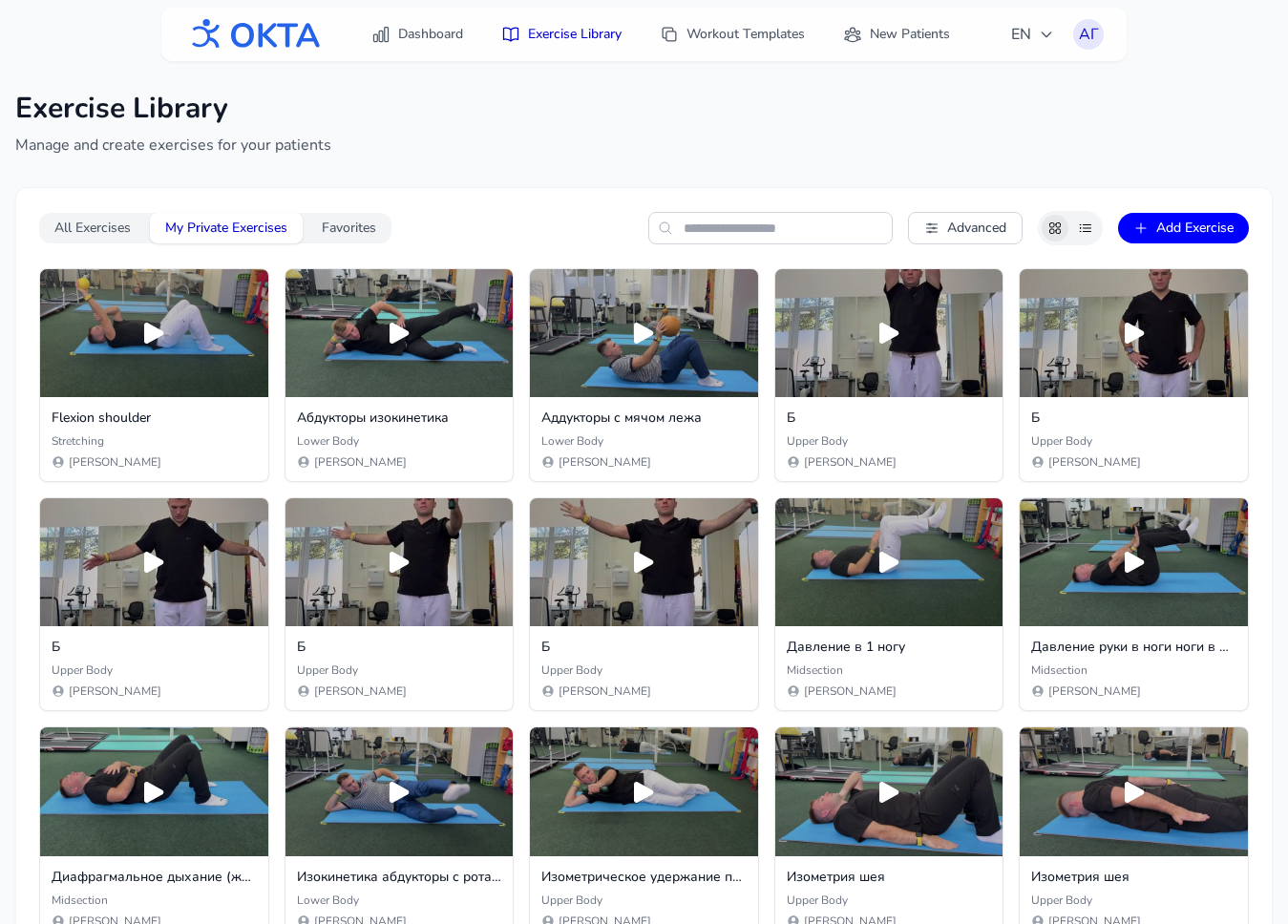
click at [806, 230] on icon at bounding box center [1085, 228] width 15 height 15
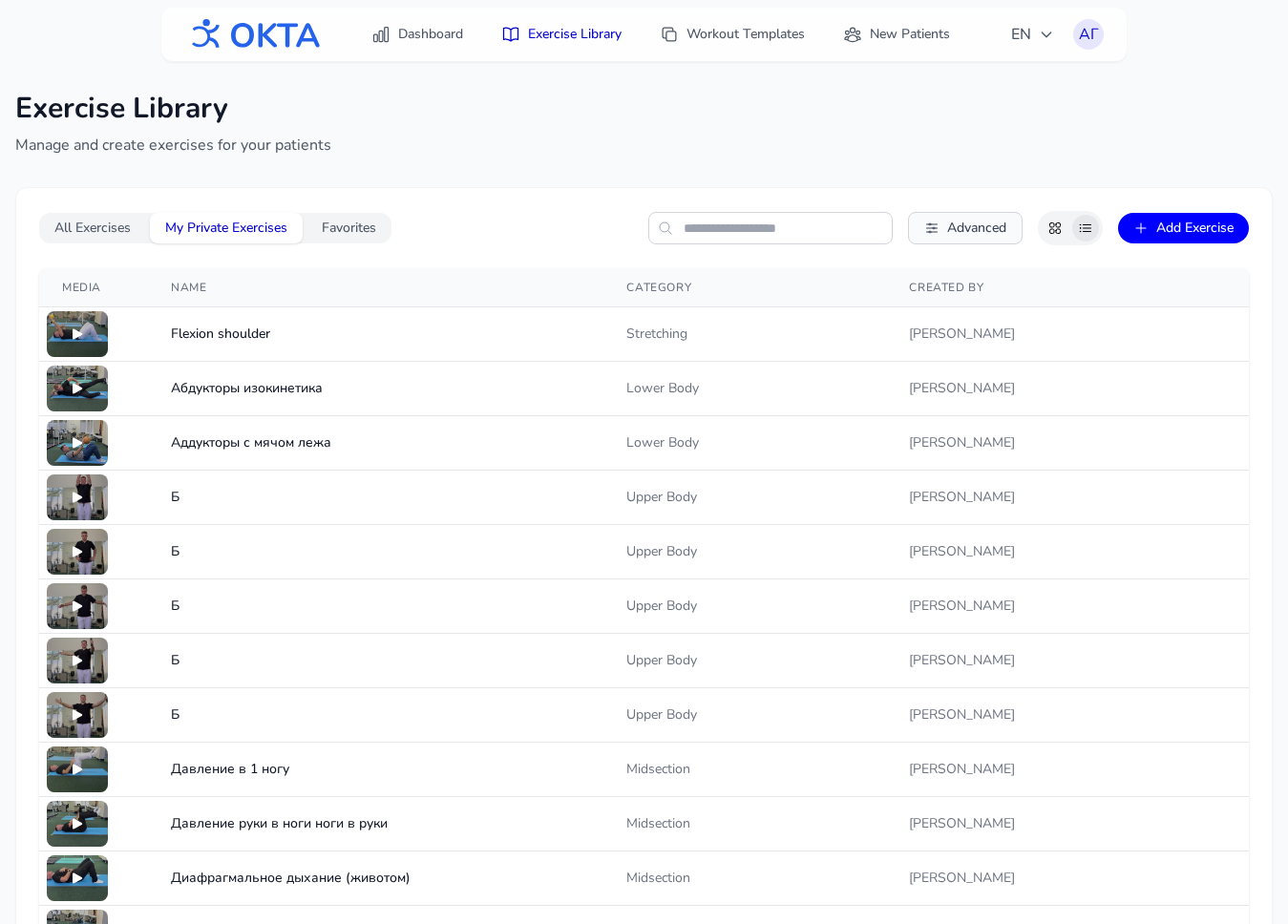
click at [806, 223] on span "Advanced" at bounding box center [976, 228] width 59 height 19
click at [806, 312] on select "**********" at bounding box center [1003, 306] width 161 height 33
click at [68, 493] on div at bounding box center [77, 497] width 61 height 46
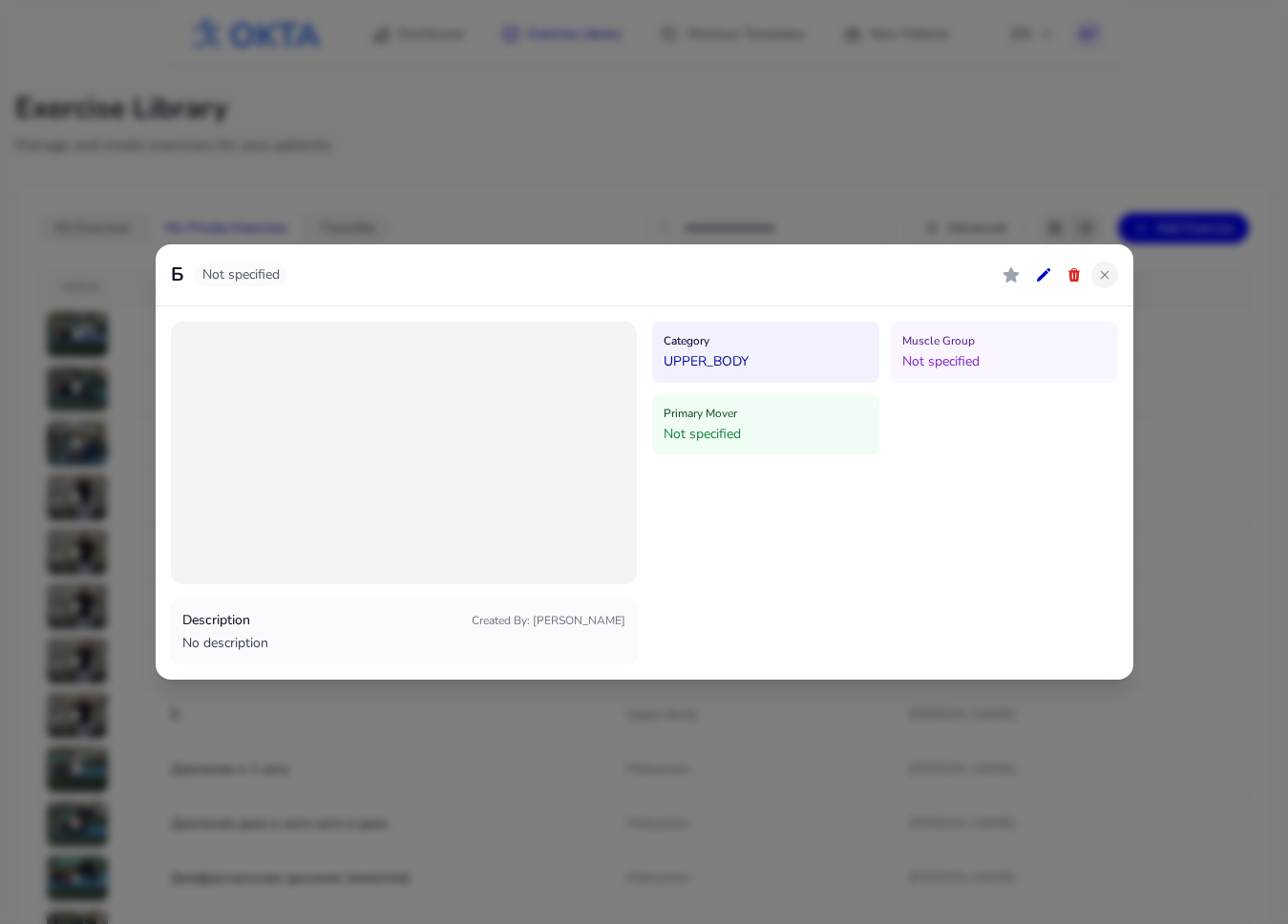
click at [806, 271] on icon at bounding box center [1104, 275] width 15 height 15
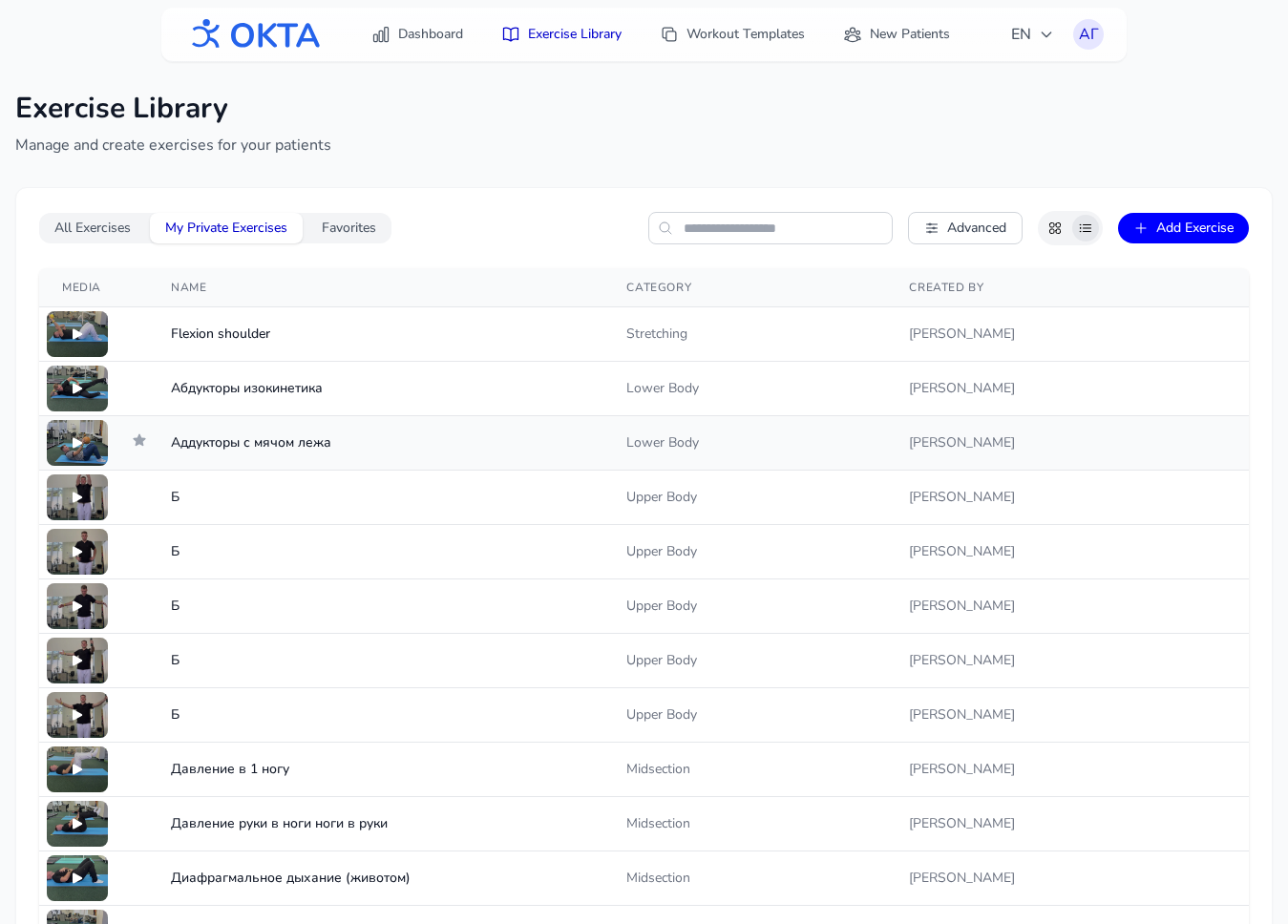
click at [78, 438] on icon at bounding box center [77, 443] width 15 height 15
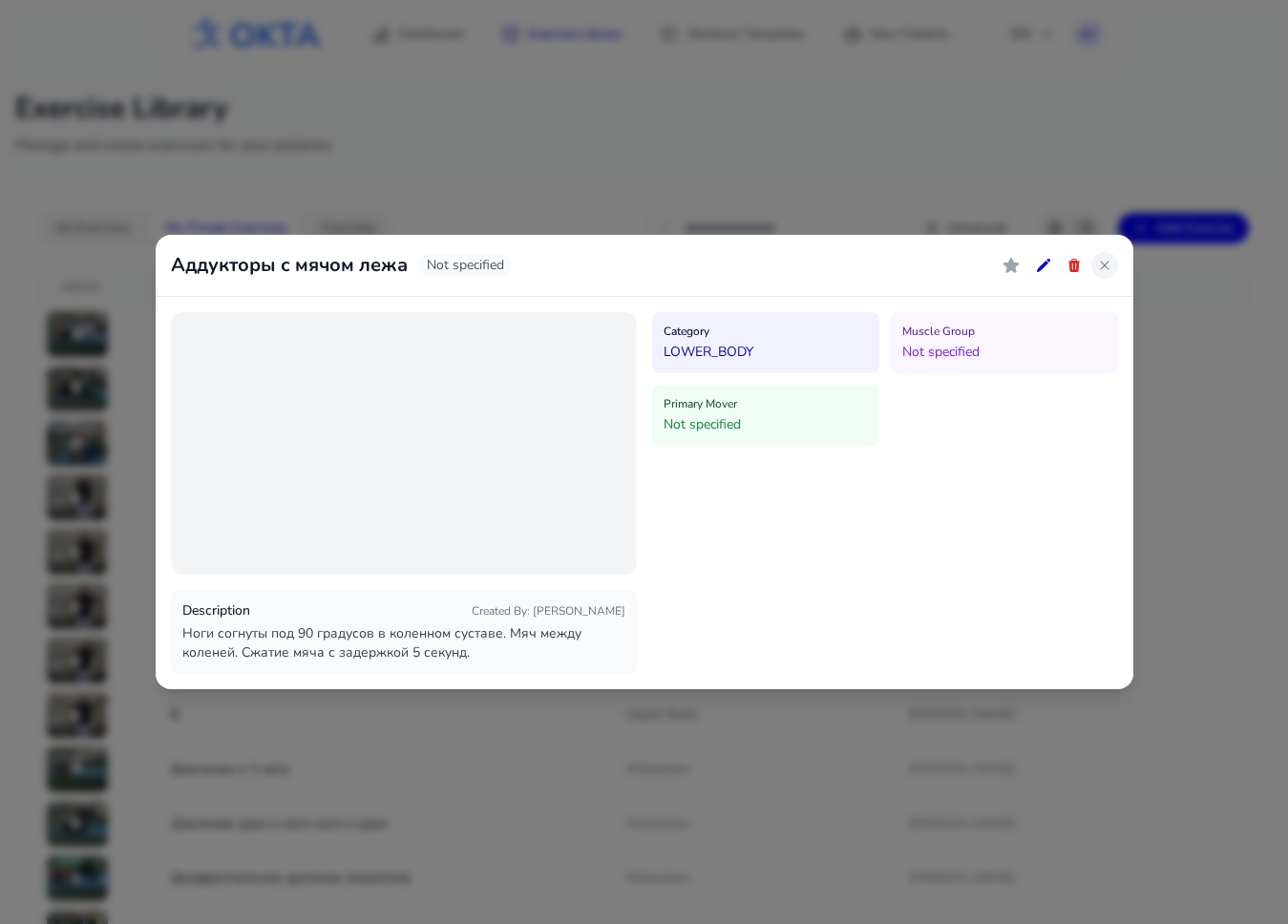
click at [806, 266] on icon at bounding box center [1104, 265] width 15 height 15
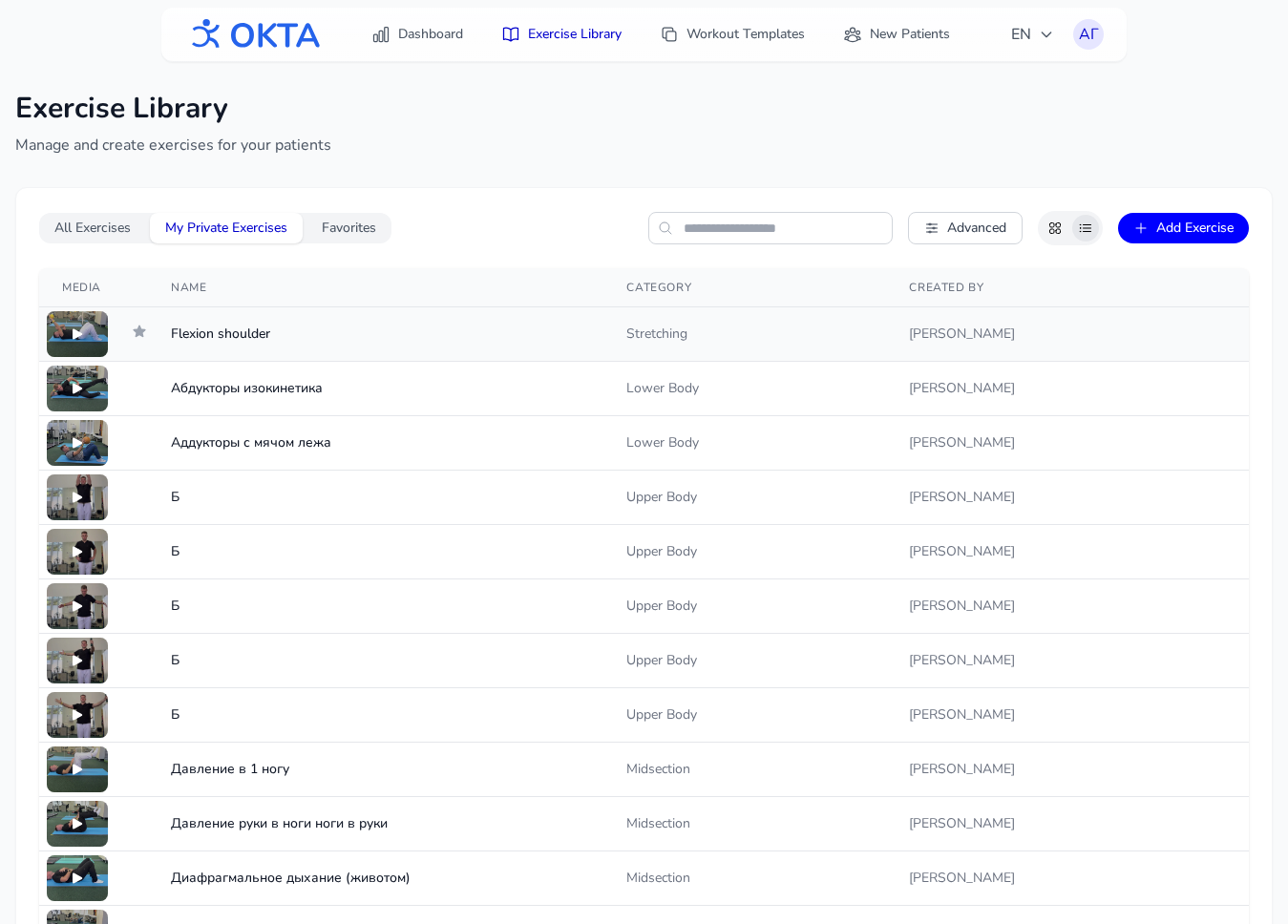
click at [74, 347] on div at bounding box center [77, 334] width 61 height 46
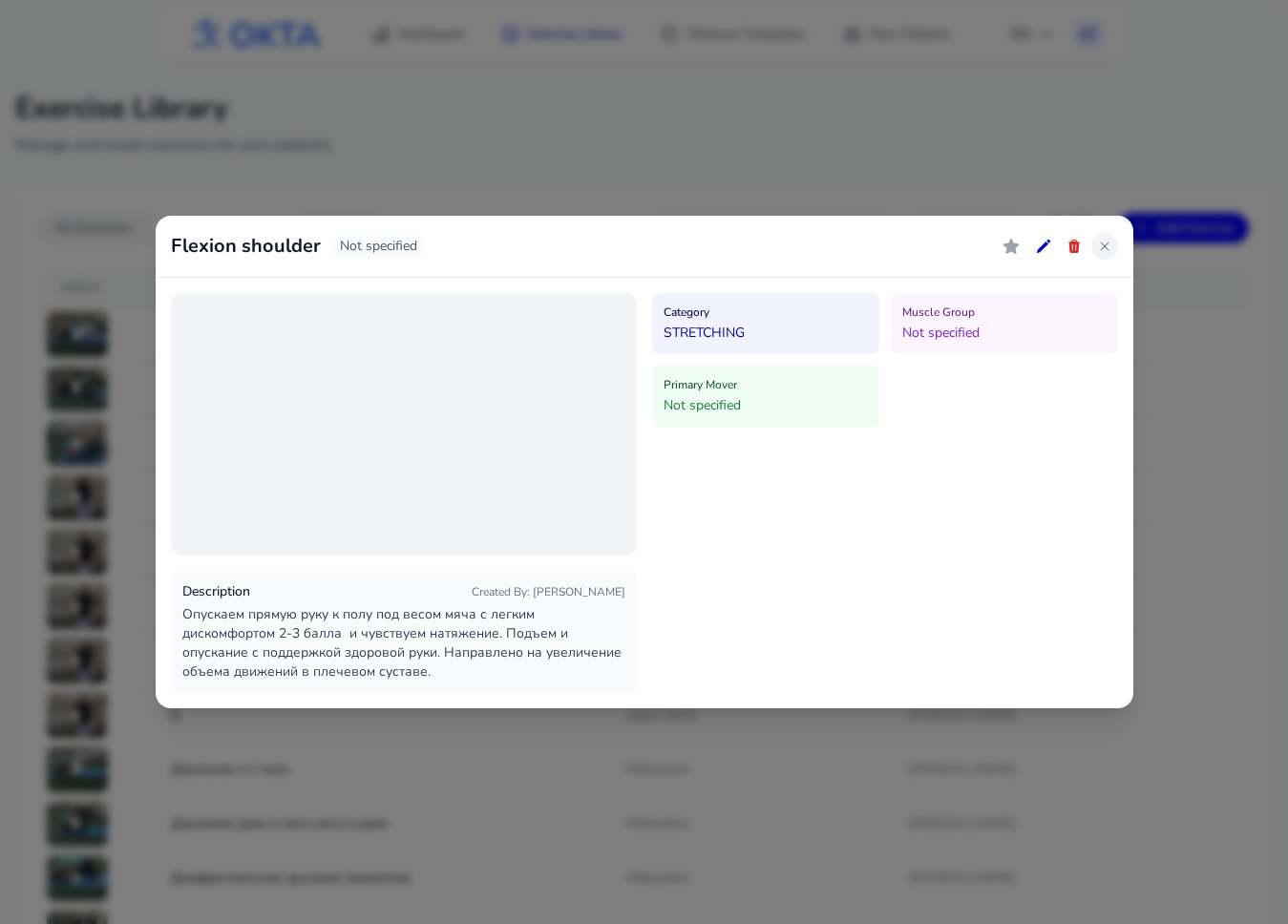
click at [806, 246] on icon at bounding box center [1104, 246] width 15 height 15
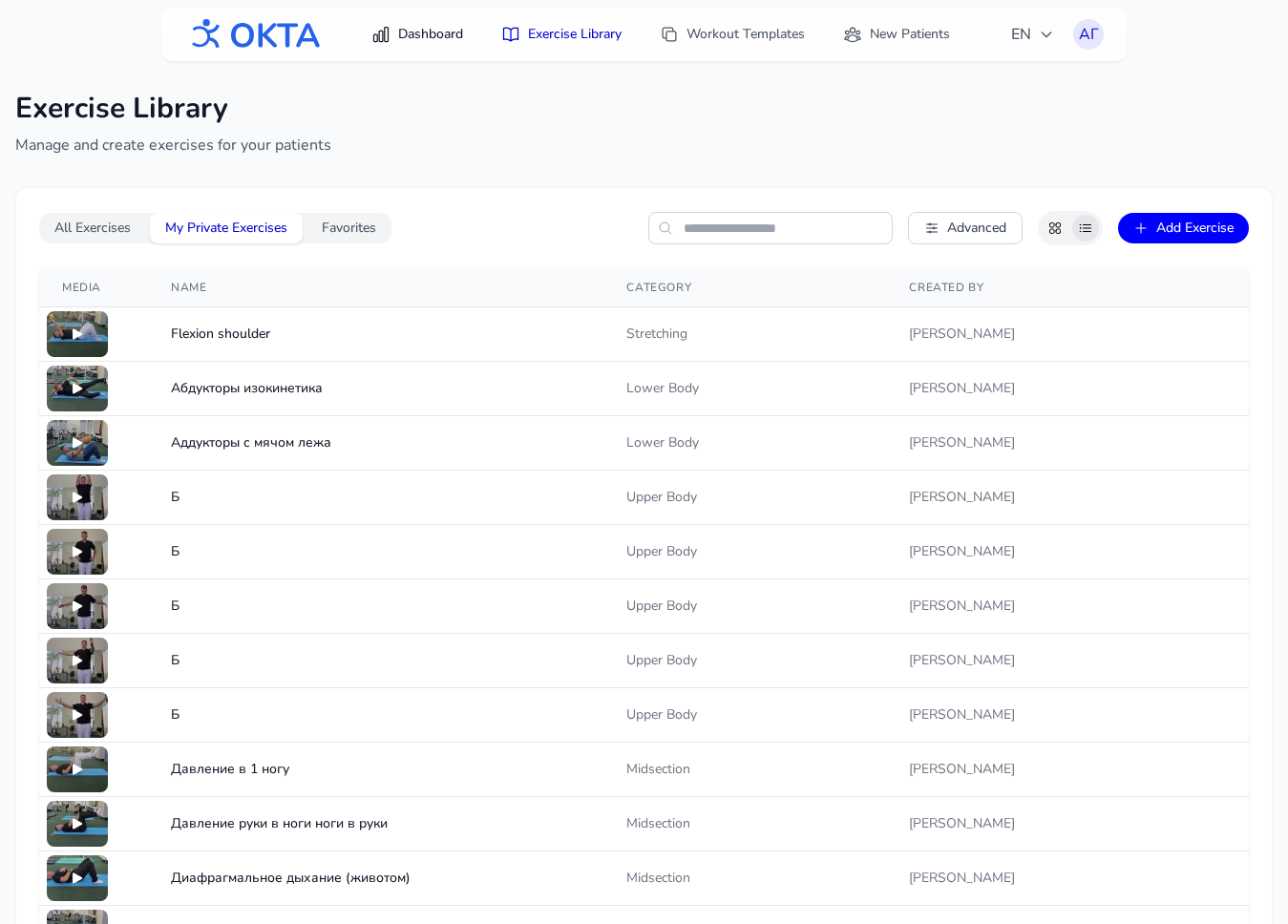
click at [395, 43] on link "Dashboard" at bounding box center [417, 34] width 115 height 34
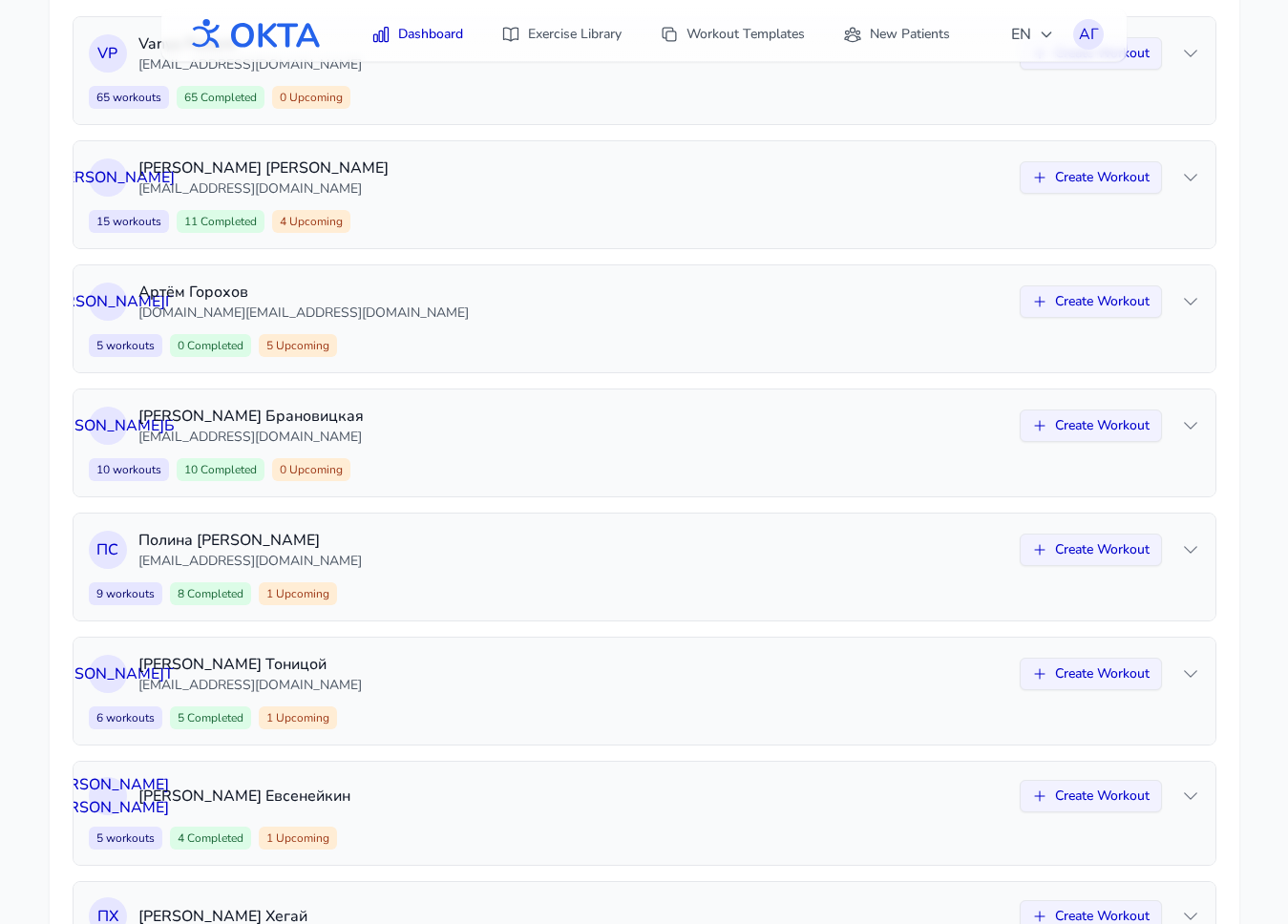
scroll to position [477, 0]
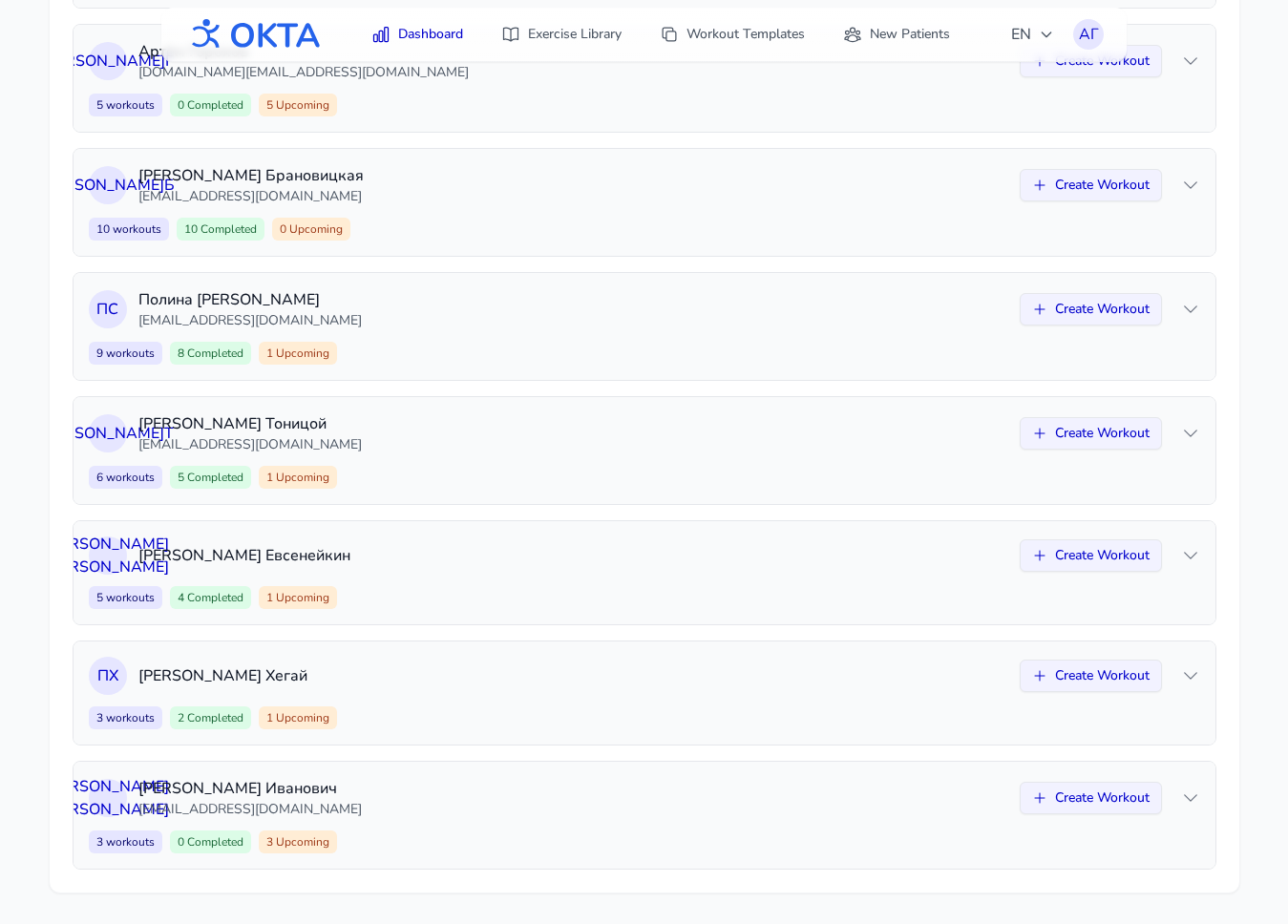
click at [4, 479] on main "Hello, Артем Горохов Manage your patients and exercises Patient Overview V P Va…" at bounding box center [644, 253] width 1288 height 1340
